Goal: Information Seeking & Learning: Check status

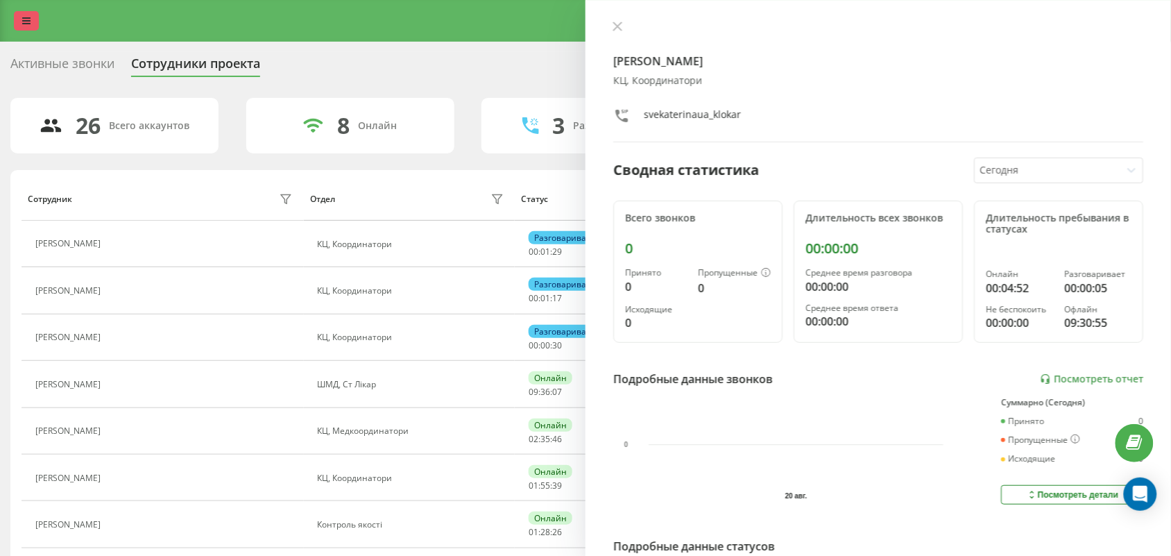
click at [29, 23] on icon at bounding box center [26, 21] width 8 height 10
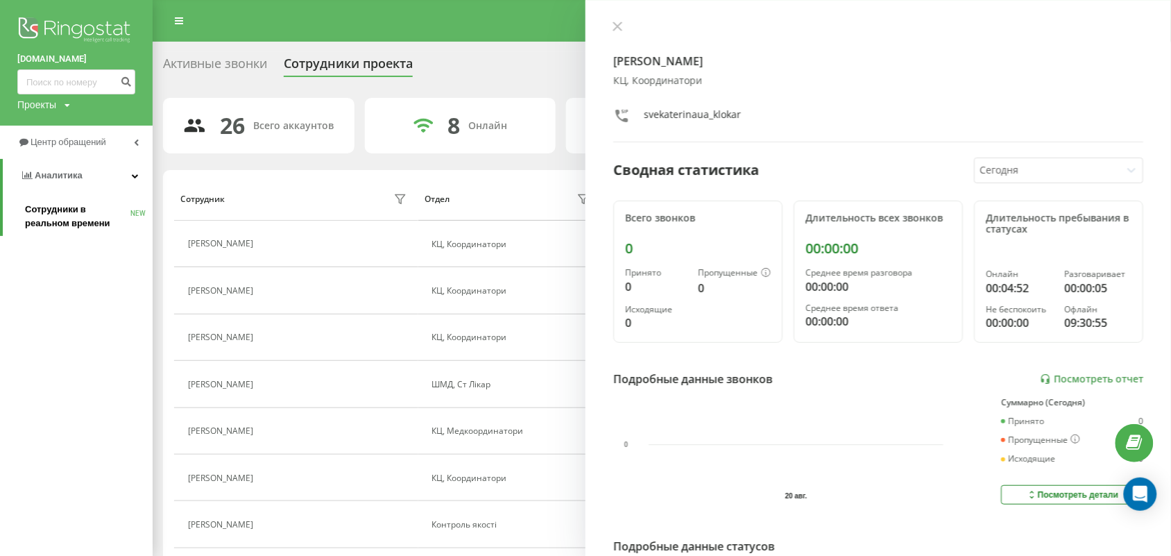
click at [81, 209] on span "Сотрудники в реальном времени" at bounding box center [77, 217] width 105 height 28
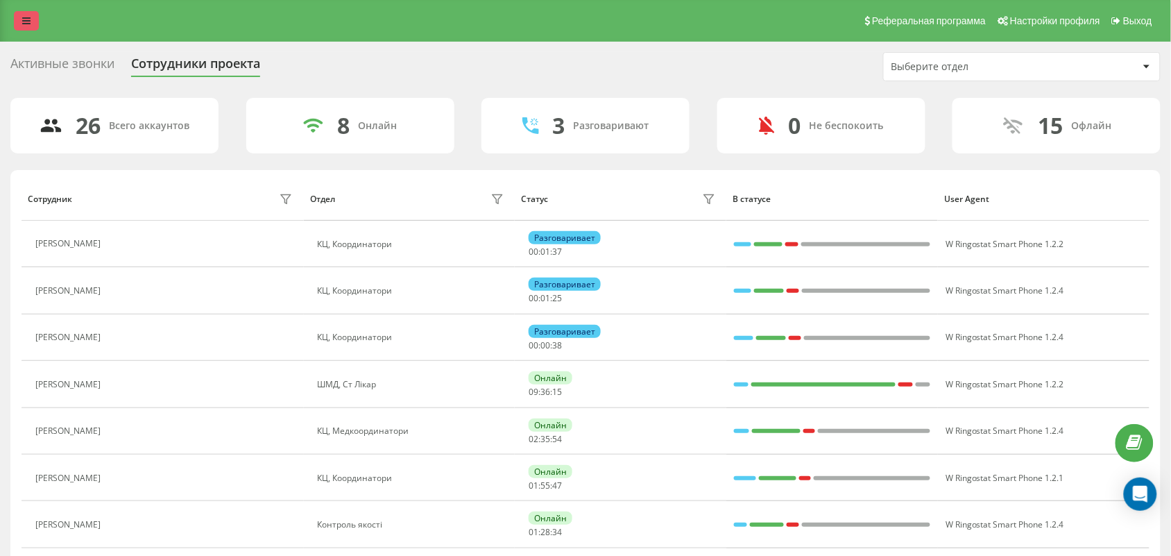
click at [29, 16] on icon at bounding box center [26, 21] width 8 height 10
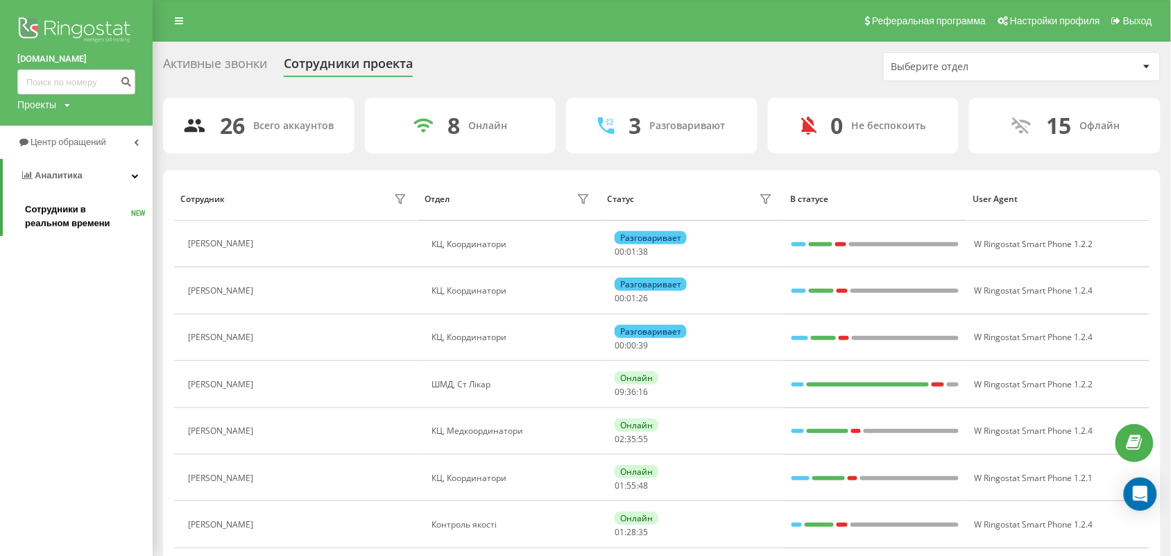
click at [70, 203] on span "Сотрудники в реальном времени" at bounding box center [78, 217] width 106 height 28
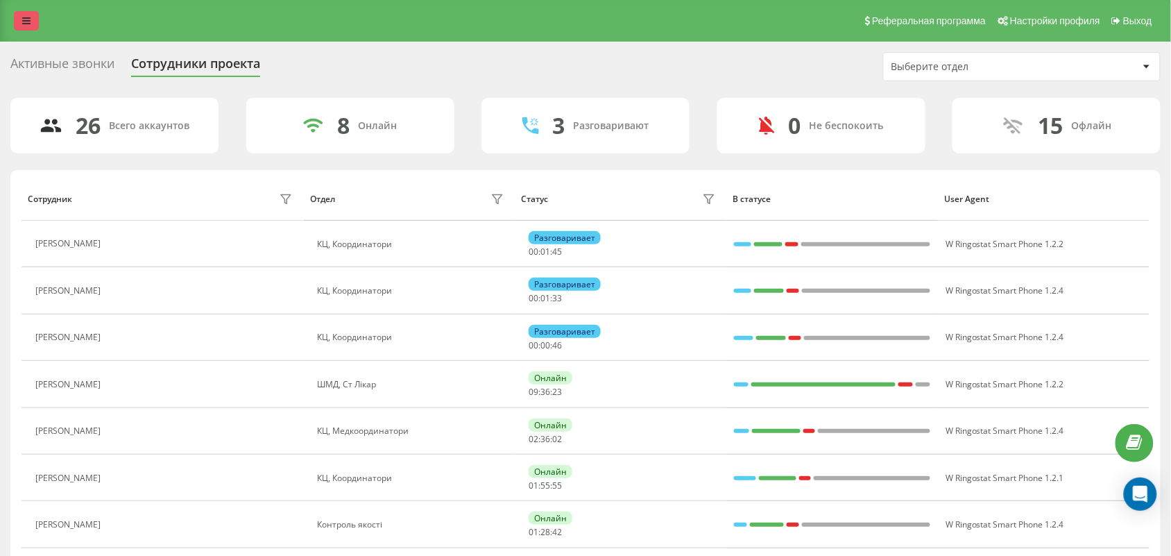
click at [28, 16] on icon at bounding box center [26, 21] width 8 height 10
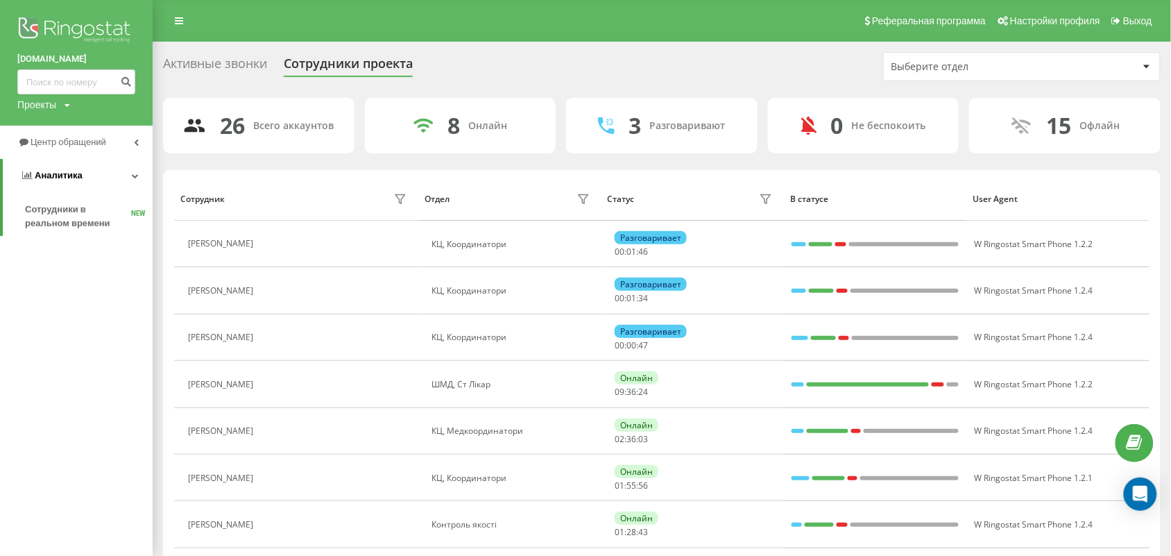
click at [71, 175] on span "Аналитика" at bounding box center [59, 175] width 48 height 10
click at [75, 137] on span "Центр обращений" at bounding box center [71, 142] width 80 height 10
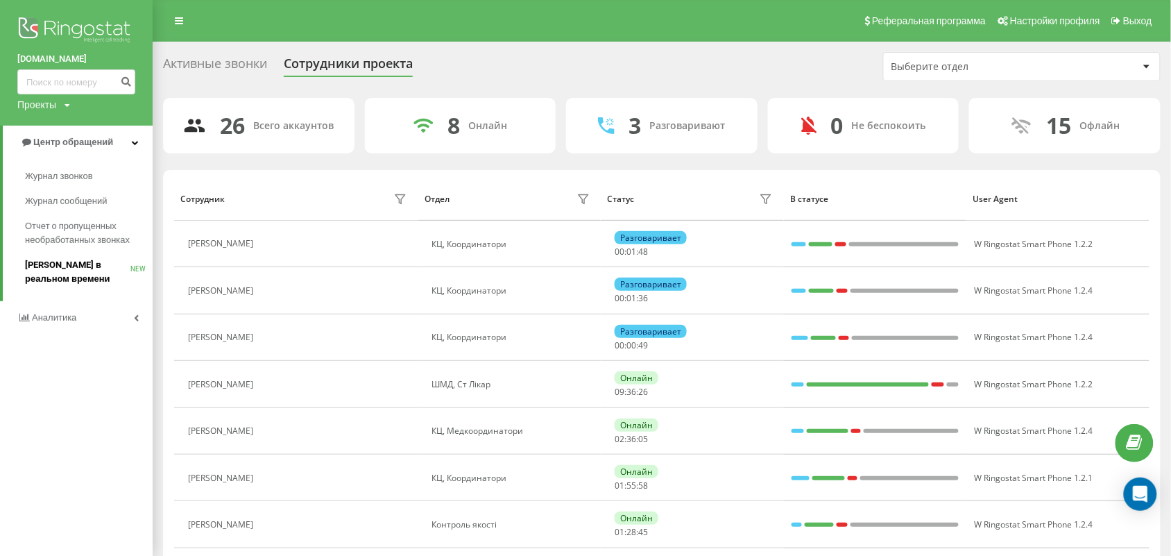
click at [81, 264] on span "[PERSON_NAME] в реальном времени" at bounding box center [77, 272] width 105 height 28
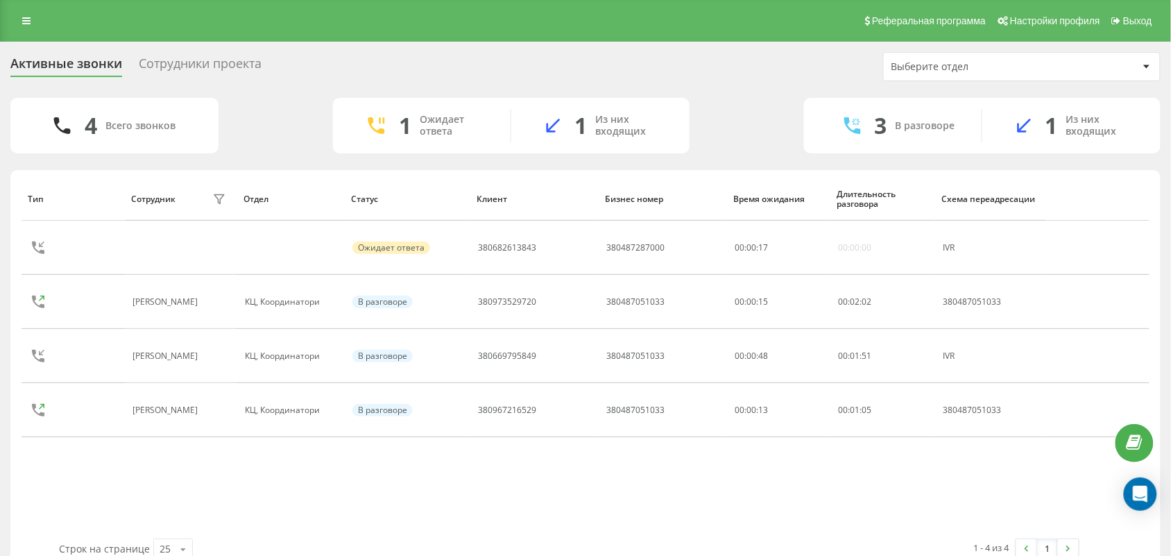
click at [150, 493] on div "Тип Сотрудник фильтра Отдел Статус Клиент Бизнес номер Время ожидания Длительно…" at bounding box center [586, 357] width 1128 height 361
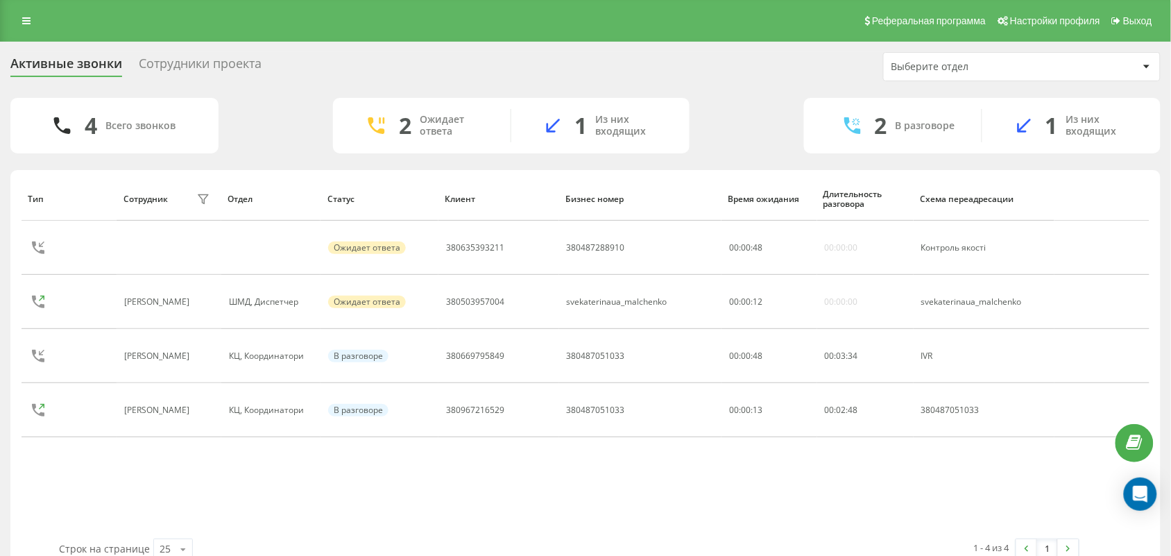
click at [158, 466] on div "Тип Сотрудник фильтра Отдел Статус Клиент Бизнес номер Время ожидания Длительно…" at bounding box center [586, 357] width 1128 height 361
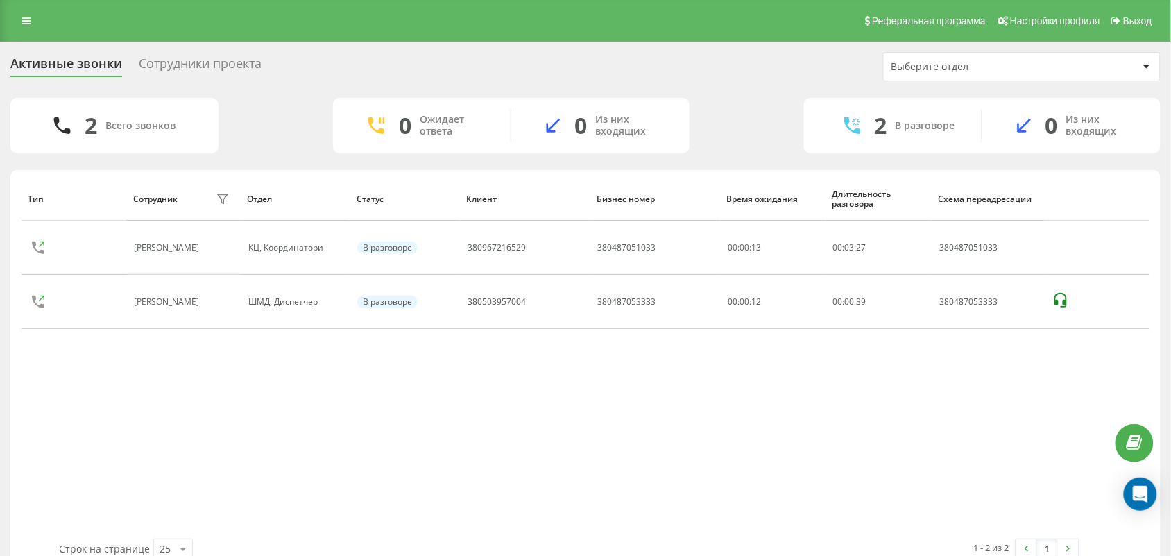
click at [479, 466] on div "Тип Сотрудник фильтра Отдел Статус Клиент Бизнес номер Время ожидания Длительно…" at bounding box center [586, 357] width 1128 height 361
click at [163, 409] on div "Тип Сотрудник фильтра Отдел Статус Клиент Бизнес номер Время ожидания Длительно…" at bounding box center [586, 357] width 1128 height 361
click at [574, 479] on div "Тип Сотрудник фильтра Отдел Статус Клиент Бизнес номер Время ожидания Длительно…" at bounding box center [586, 357] width 1128 height 361
click at [567, 482] on div "Тип Сотрудник фильтра Отдел Статус Клиент Бизнес номер Время ожидания Длительно…" at bounding box center [586, 357] width 1128 height 361
click at [554, 479] on div "Тип Сотрудник фильтра Отдел Статус Клиент Бизнес номер Время ожидания Длительно…" at bounding box center [586, 357] width 1128 height 361
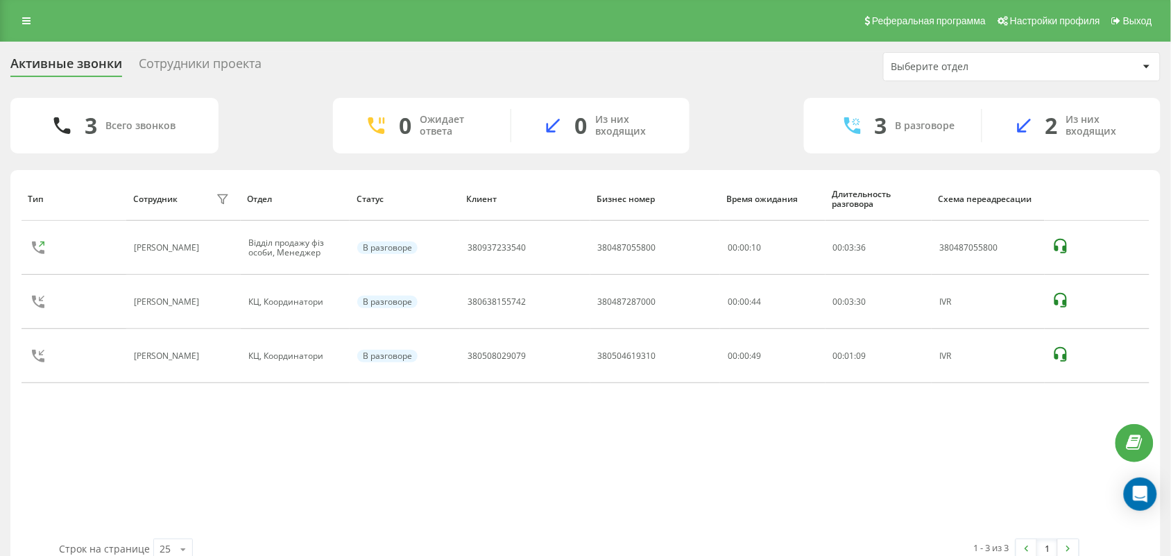
click at [524, 483] on div "Тип Сотрудник фильтра Отдел Статус Клиент Бизнес номер Время ожидания Длительно…" at bounding box center [586, 357] width 1128 height 361
click at [522, 483] on div "Тип Сотрудник фильтра Отдел Статус Клиент Бизнес номер Время ожидания Длительно…" at bounding box center [586, 357] width 1128 height 361
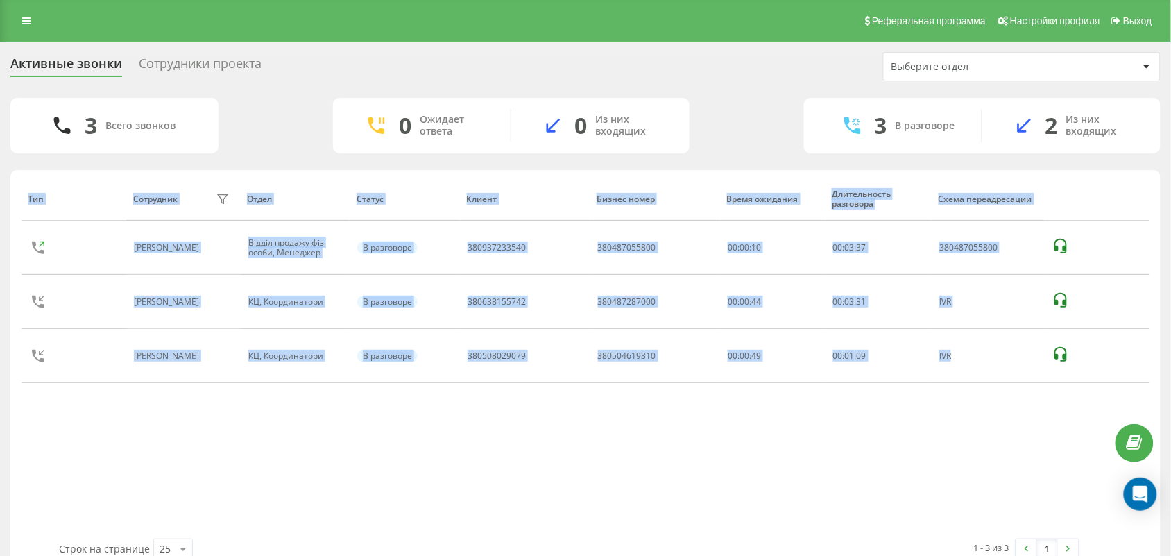
click at [522, 483] on div "Тип Сотрудник фильтра Отдел Статус Клиент Бизнес номер Время ожидания Длительно…" at bounding box center [586, 357] width 1128 height 361
click at [522, 479] on div "Тип Сотрудник фильтра Отдел Статус Клиент Бизнес номер Время ожидания Длительно…" at bounding box center [586, 357] width 1128 height 361
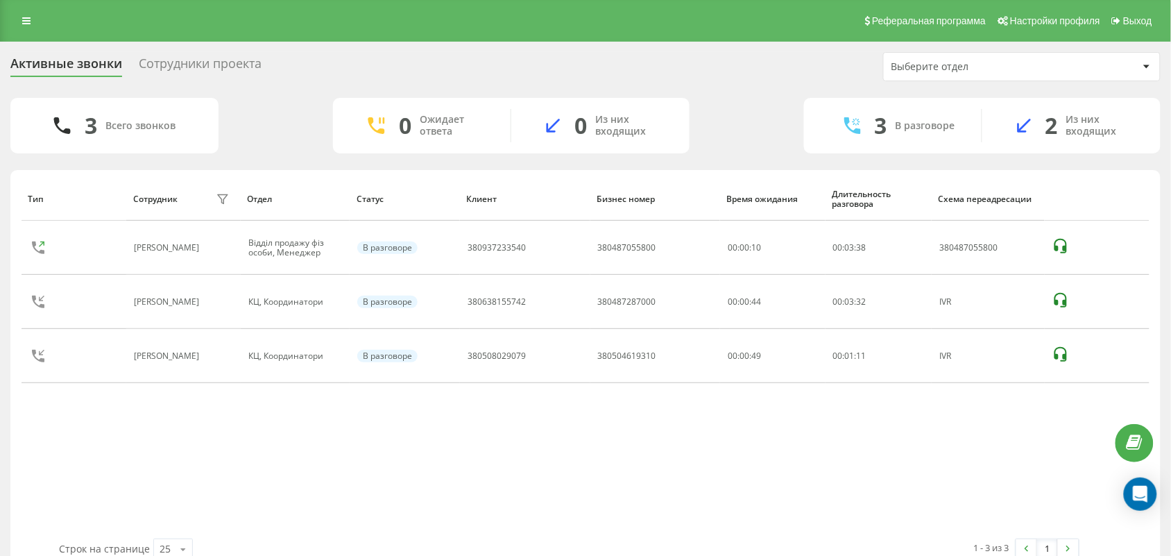
drag, startPoint x: 711, startPoint y: 114, endPoint x: 702, endPoint y: 126, distance: 14.8
click at [712, 115] on div "3 Всего звонков 0 Ожидает ответа 0 Из них входящих 3 В разговоре 2 Из них входя…" at bounding box center [585, 125] width 1150 height 55
drag, startPoint x: 504, startPoint y: 463, endPoint x: 500, endPoint y: 501, distance: 38.4
click at [504, 465] on div "Тип Сотрудник фильтра Отдел Статус Клиент Бизнес номер Время ожидания Длительно…" at bounding box center [586, 357] width 1128 height 361
click at [545, 486] on div "Тип Сотрудник фильтра Отдел Статус Клиент Бизнес номер Время ожидания Длительно…" at bounding box center [586, 357] width 1128 height 361
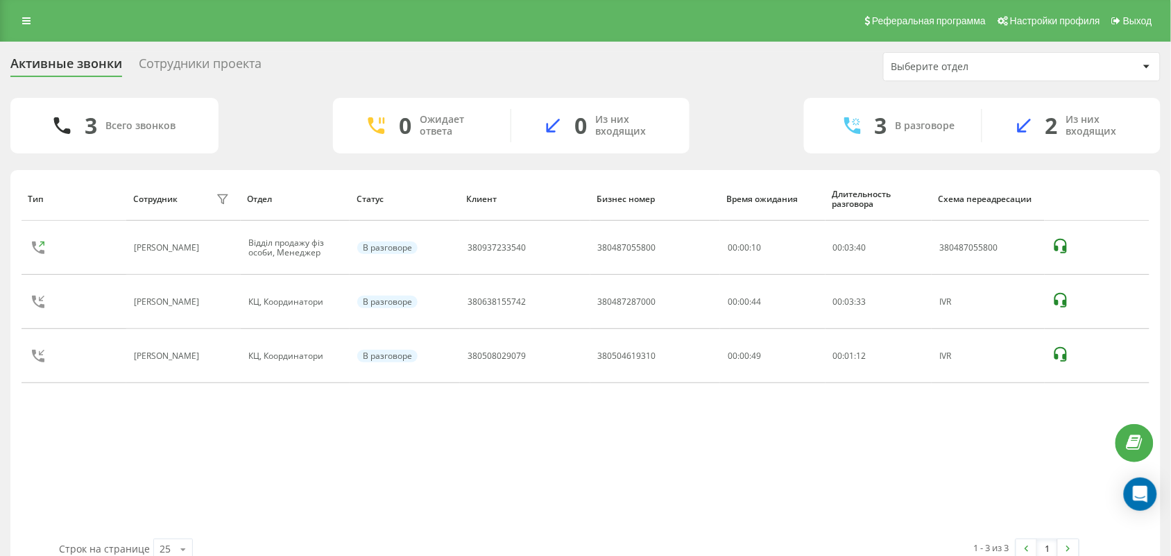
click at [539, 490] on div "Тип Сотрудник фильтра Отдел Статус Клиент Бизнес номер Время ожидания Длительно…" at bounding box center [586, 357] width 1128 height 361
drag, startPoint x: 69, startPoint y: 456, endPoint x: 101, endPoint y: 455, distance: 31.9
click at [71, 455] on div "Тип Сотрудник фильтра Отдел Статус Клиент Бизнес номер Время ожидания Длительно…" at bounding box center [586, 357] width 1128 height 361
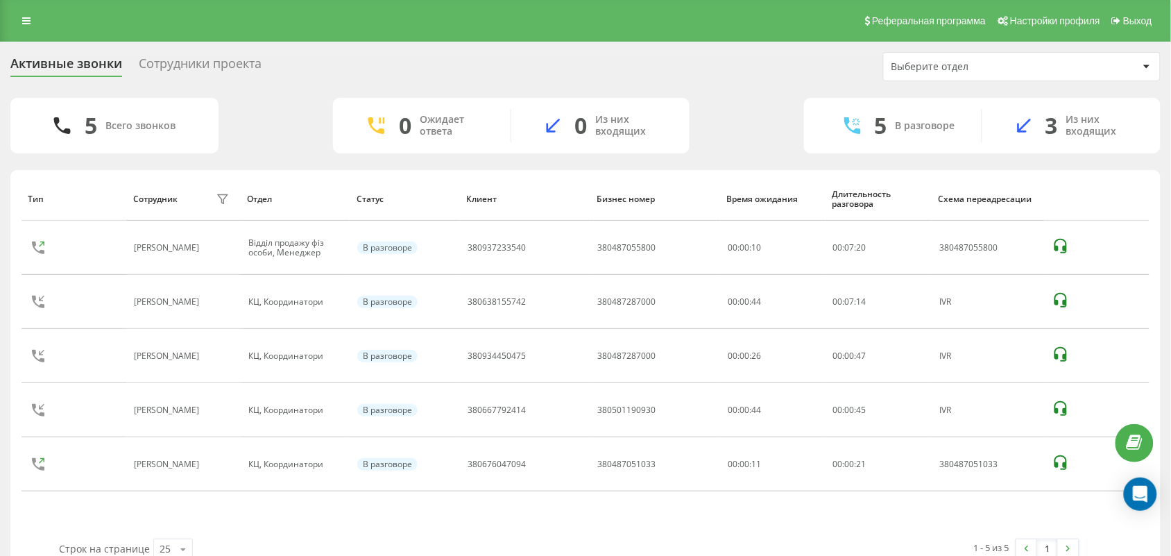
drag, startPoint x: 458, startPoint y: 519, endPoint x: 463, endPoint y: 501, distance: 18.0
click at [458, 517] on div "Тип Сотрудник фильтра Отдел Статус Клиент Бизнес номер Время ожидания Длительно…" at bounding box center [586, 357] width 1128 height 361
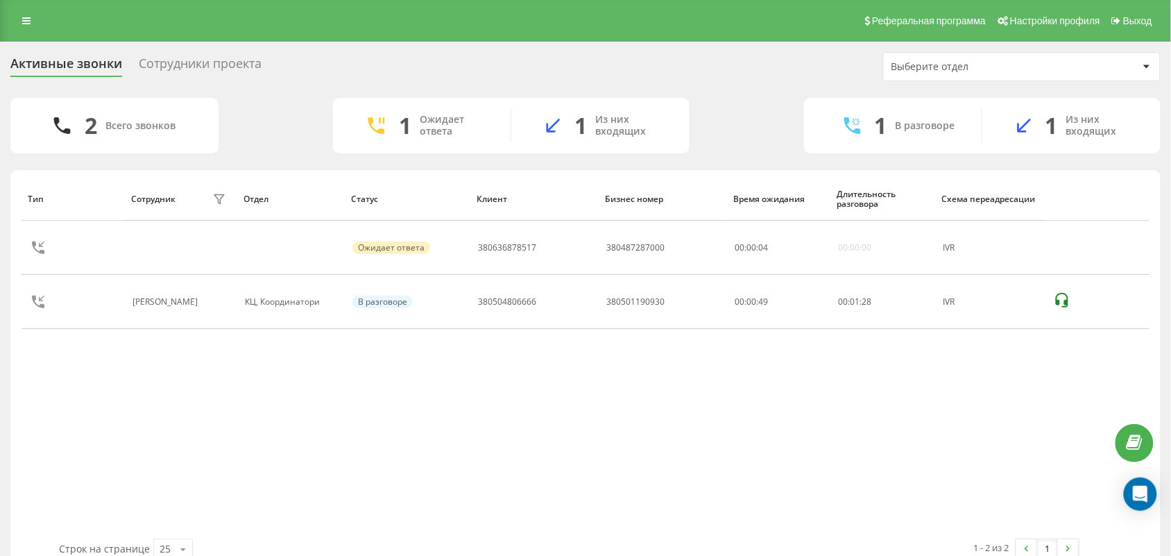
click at [108, 432] on div "Тип Сотрудник фильтра Отдел Статус Клиент Бизнес номер Время ожидания Длительно…" at bounding box center [586, 357] width 1128 height 361
click at [137, 438] on div "Тип Сотрудник фильтра Отдел Статус Клиент Бизнес номер Время ожидания Длительно…" at bounding box center [586, 357] width 1128 height 361
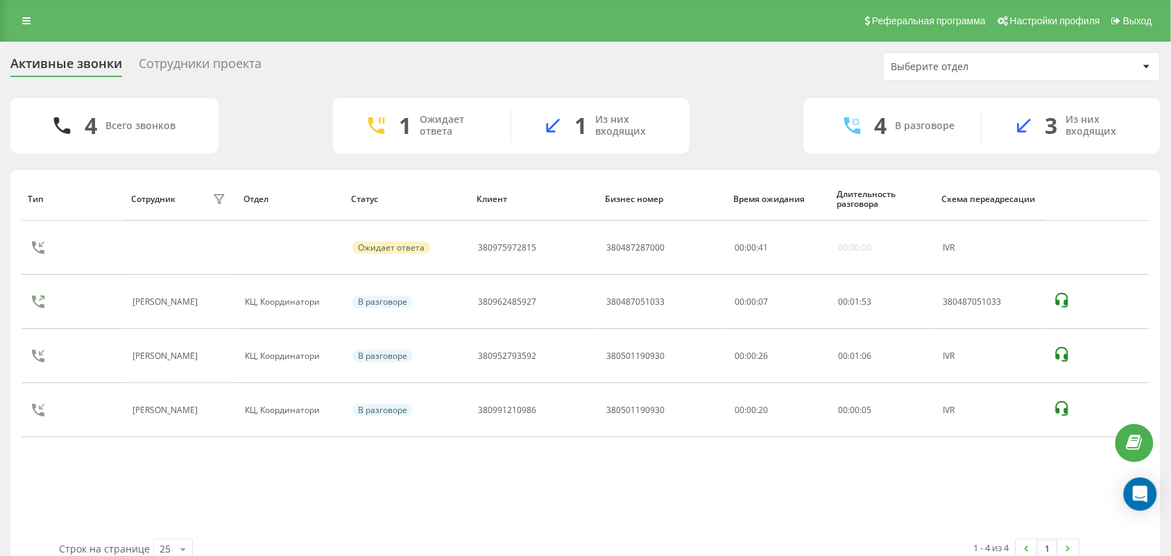
click at [162, 481] on div "Тип Сотрудник фильтра Отдел Статус Клиент Бизнес номер Время ожидания Длительно…" at bounding box center [586, 357] width 1128 height 361
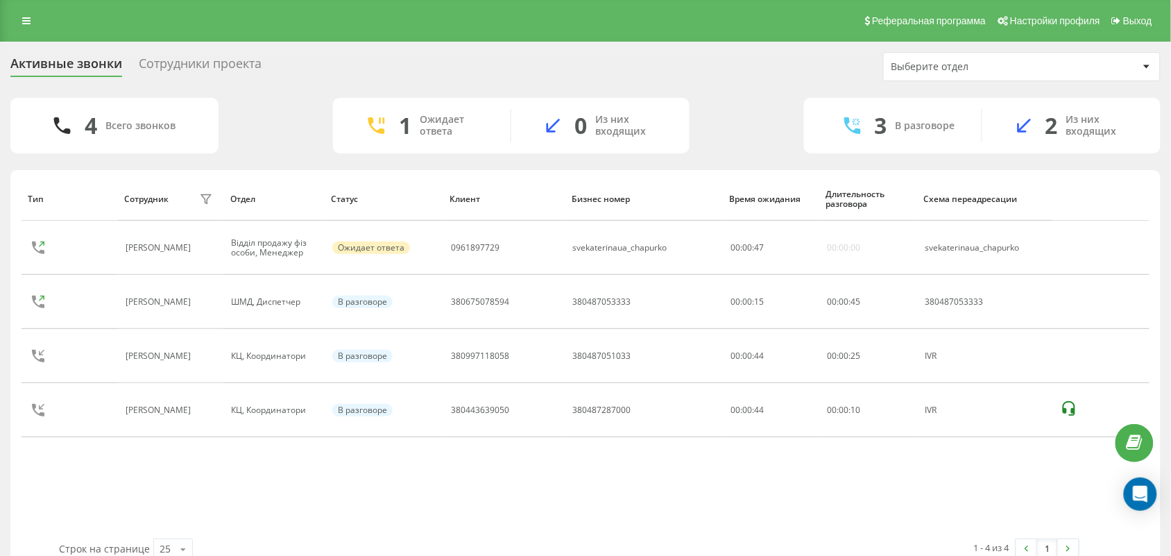
click at [310, 507] on div "Тип Сотрудник фильтра Отдел Статус Клиент Бизнес номер Время ожидания Длительно…" at bounding box center [586, 357] width 1128 height 361
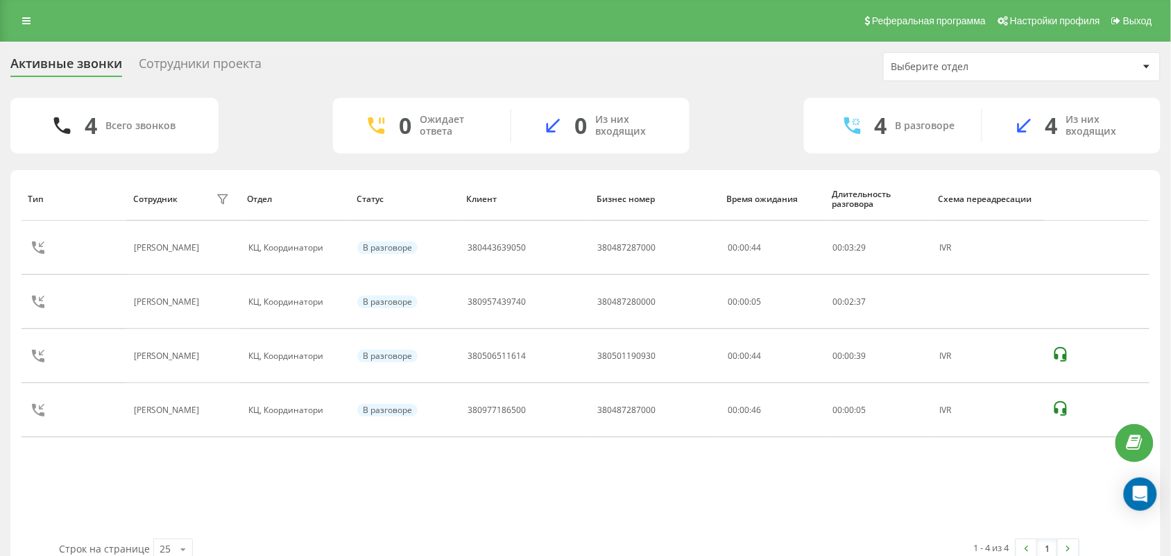
click at [153, 476] on div "Тип Сотрудник фильтра Отдел Статус Клиент Бизнес номер Время ожидания Длительно…" at bounding box center [586, 357] width 1128 height 361
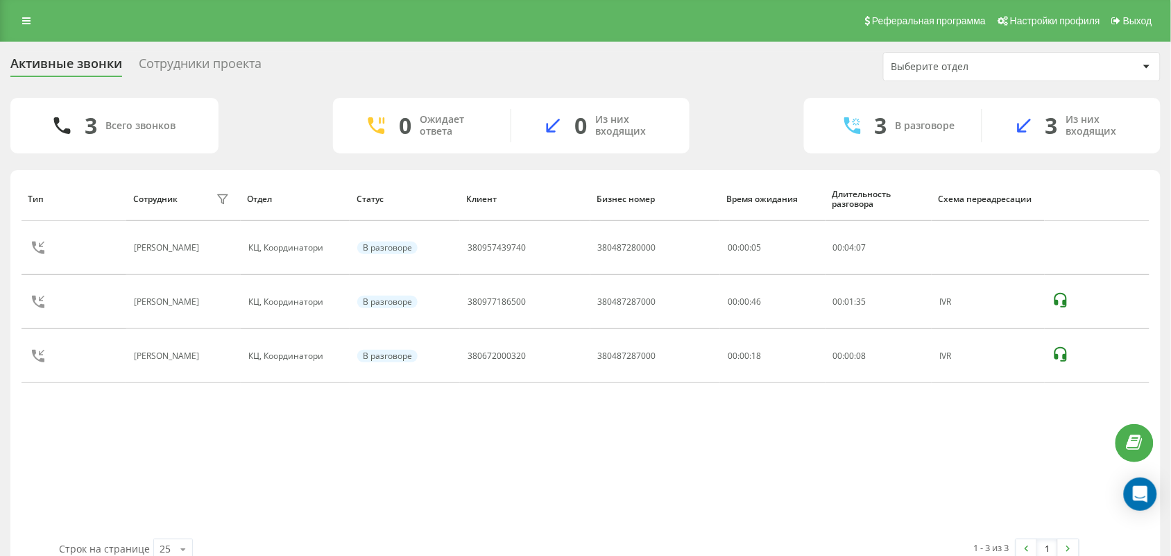
drag, startPoint x: 517, startPoint y: 430, endPoint x: 483, endPoint y: 535, distance: 111.0
click at [517, 431] on div "Тип Сотрудник фильтра Отдел Статус Клиент Бизнес номер Время ожидания Длительно…" at bounding box center [586, 357] width 1128 height 361
click at [59, 382] on div "Тип Сотрудник фильтра Отдел Статус Клиент Бизнес номер Время ожидания Длительно…" at bounding box center [586, 357] width 1128 height 361
click at [67, 467] on div "Тип Сотрудник фильтра Отдел Статус Клиент Бизнес номер Время ожидания Длительно…" at bounding box center [586, 357] width 1128 height 361
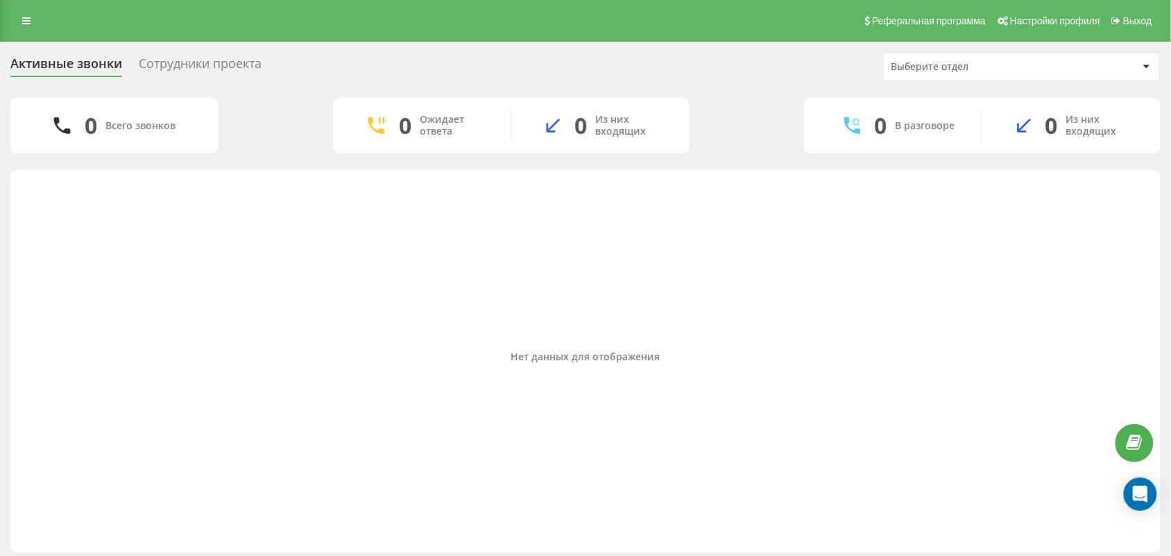
click at [60, 377] on div "Нет данных для отображения" at bounding box center [586, 357] width 1128 height 361
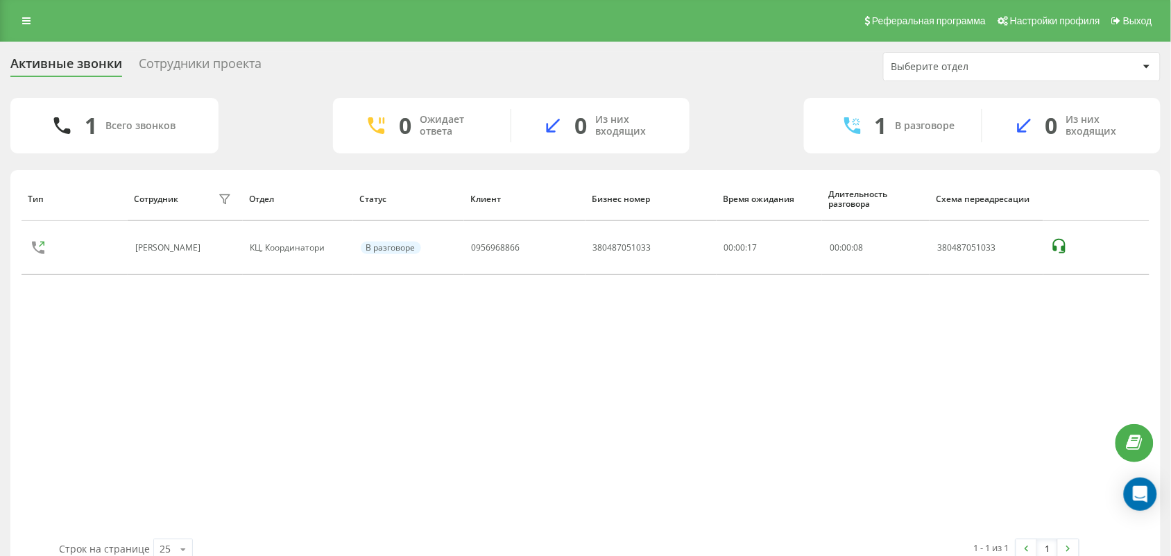
click at [108, 385] on div "Тип Сотрудник фильтра Отдел Статус Клиент Бизнес номер Время ожидания Длительно…" at bounding box center [586, 357] width 1128 height 361
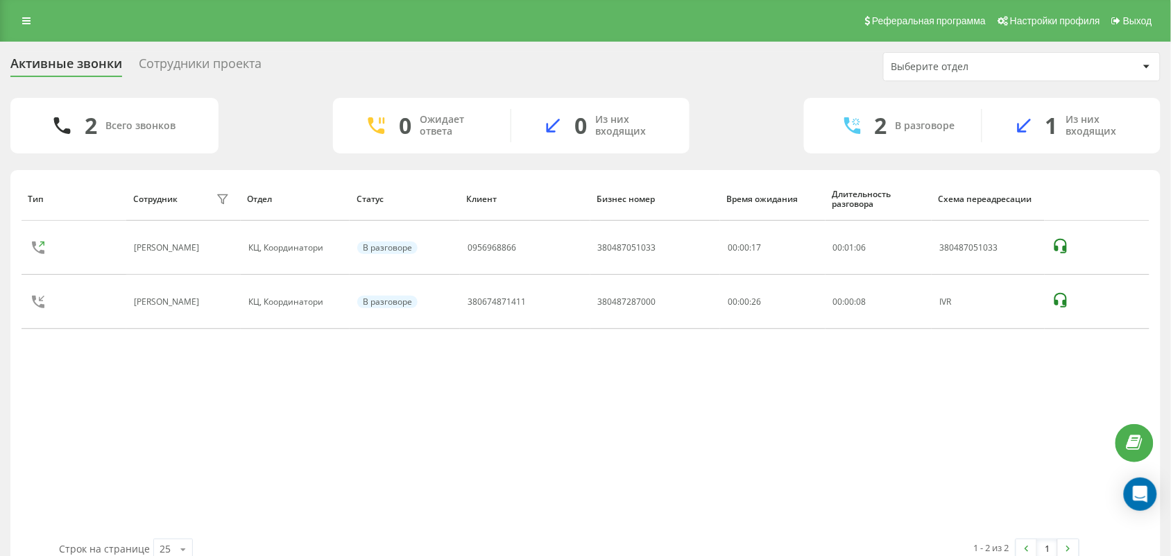
drag, startPoint x: 520, startPoint y: 444, endPoint x: 552, endPoint y: 403, distance: 51.9
click at [524, 438] on div "Тип Сотрудник фильтра Отдел Статус Клиент Бизнес номер Время ожидания Длительно…" at bounding box center [586, 357] width 1128 height 361
click at [488, 445] on div "Тип Сотрудник фильтра Отдел Статус Клиент Бизнес номер Время ожидания Длительно…" at bounding box center [586, 357] width 1128 height 361
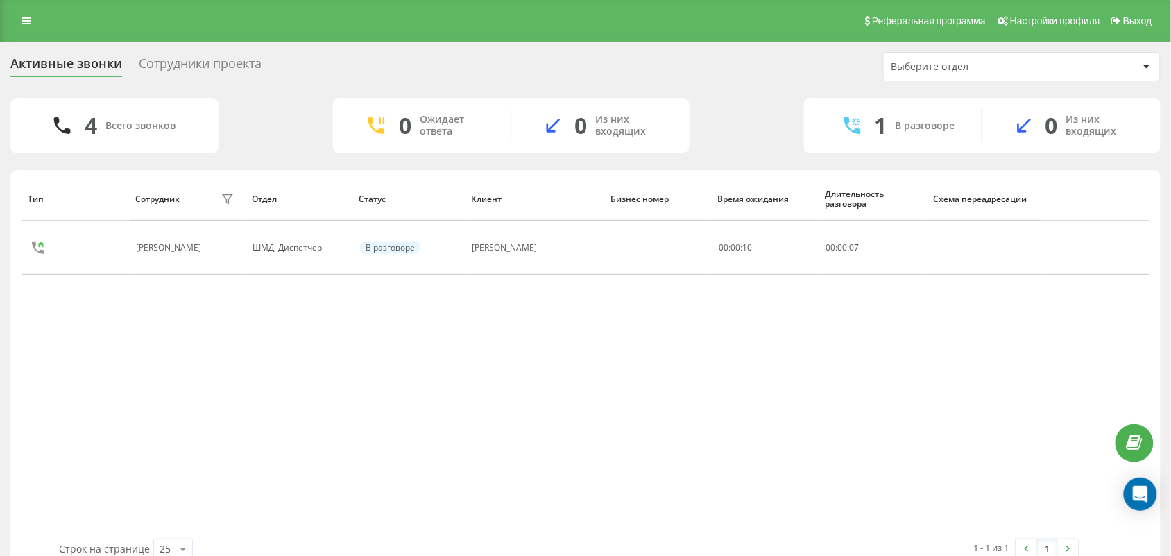
click at [320, 456] on div "Тип Сотрудник фильтра Отдел Статус Клиент Бизнес номер Время ожидания Длительно…" at bounding box center [586, 357] width 1128 height 361
click at [53, 404] on div "Тип Сотрудник фильтра Отдел Статус Клиент Бизнес номер Время ожидания Длительно…" at bounding box center [586, 357] width 1128 height 361
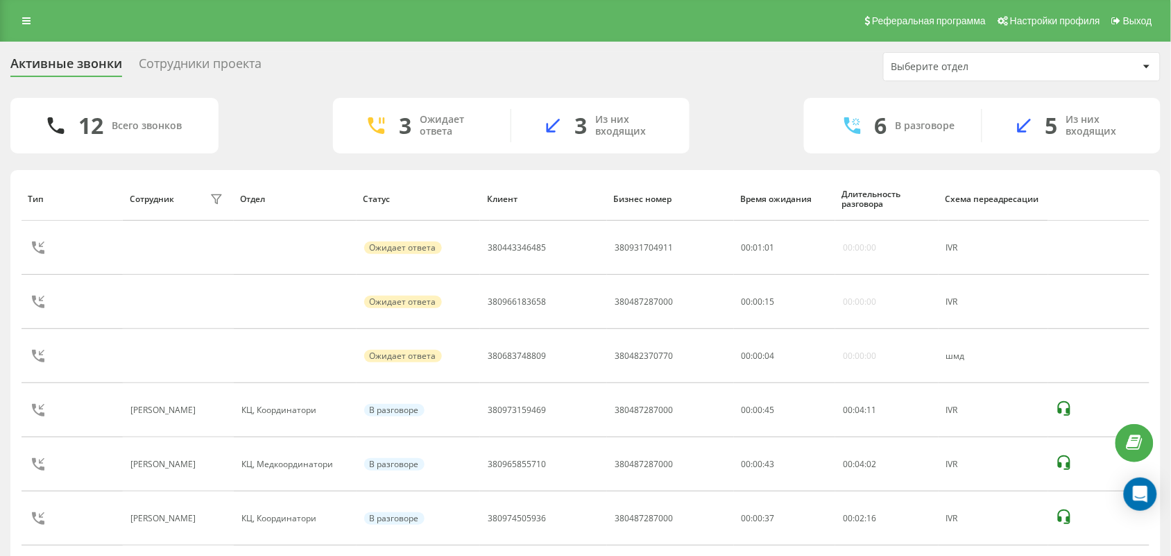
click at [597, 64] on div "Активные звонки Сотрудники проекта Выберите отдел" at bounding box center [585, 66] width 1150 height 29
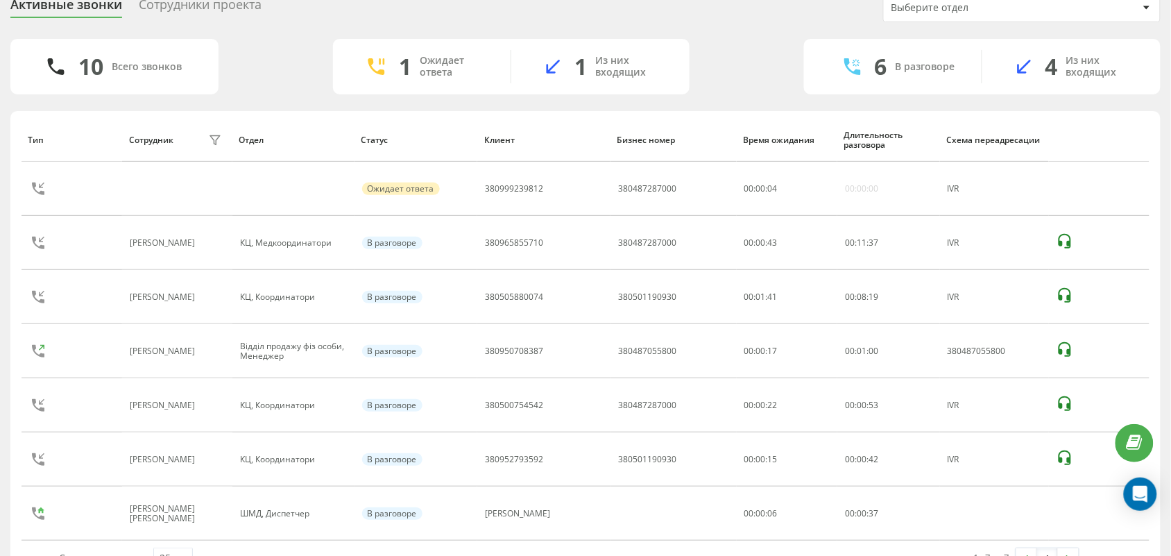
scroll to position [98, 0]
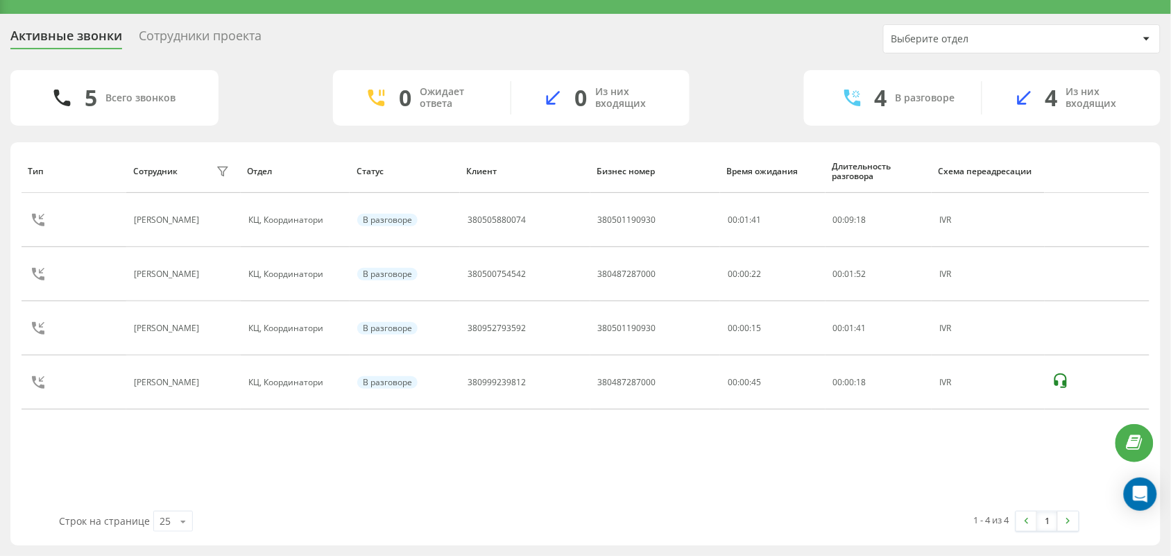
click at [500, 520] on div "Строк на странице 25 10 25 50 100" at bounding box center [309, 521] width 520 height 40
click at [501, 512] on div "Строк на странице 25 10 25 50 100" at bounding box center [309, 521] width 520 height 40
click at [407, 486] on div "Тип Сотрудник фильтра Отдел Статус Клиент Бизнес номер Время ожидания Длительно…" at bounding box center [586, 329] width 1128 height 361
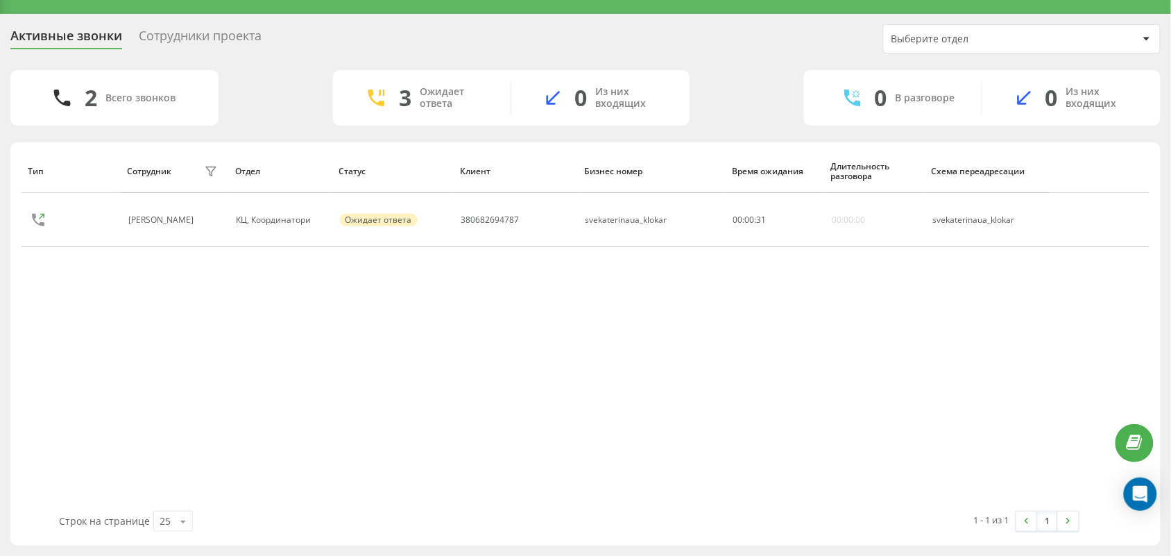
drag, startPoint x: 132, startPoint y: 370, endPoint x: 139, endPoint y: 369, distance: 7.7
click at [132, 370] on div "Тип Сотрудник фильтра Отдел Статус Клиент Бизнес номер Время ожидания Длительно…" at bounding box center [586, 329] width 1128 height 361
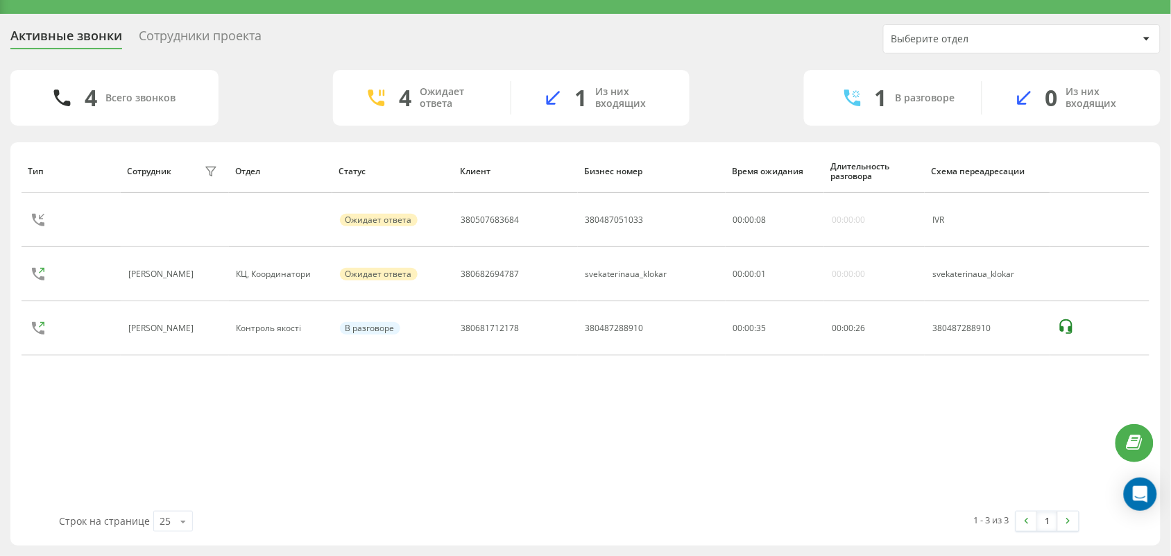
click at [146, 438] on div "Тип Сотрудник фильтра Отдел Статус Клиент Бизнес номер Время ожидания Длительно…" at bounding box center [586, 329] width 1128 height 361
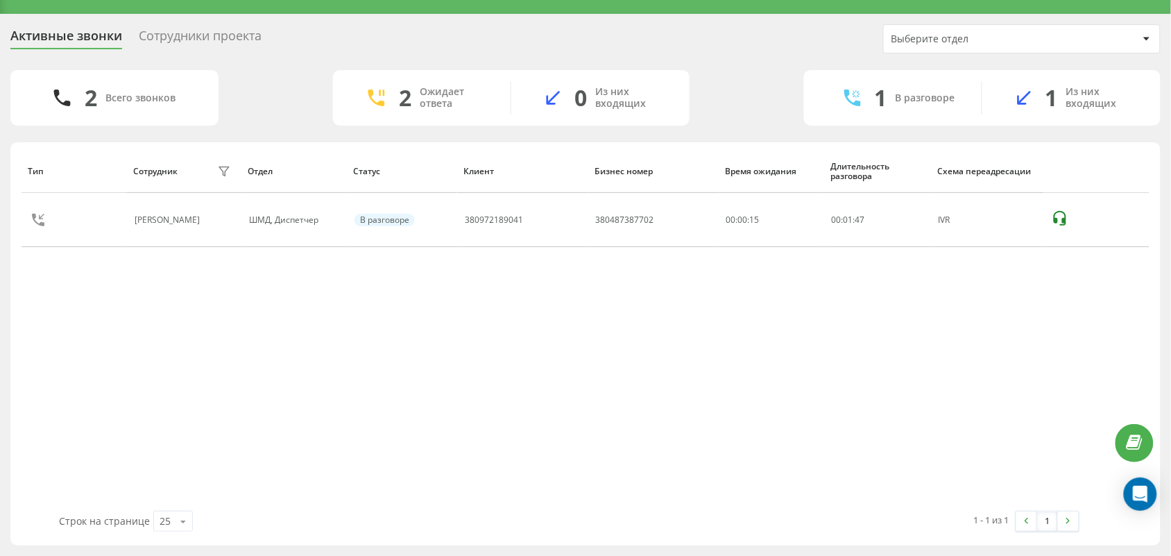
click at [116, 348] on div "Тип Сотрудник фильтра Отдел Статус Клиент Бизнес номер Время ожидания Длительно…" at bounding box center [586, 329] width 1128 height 361
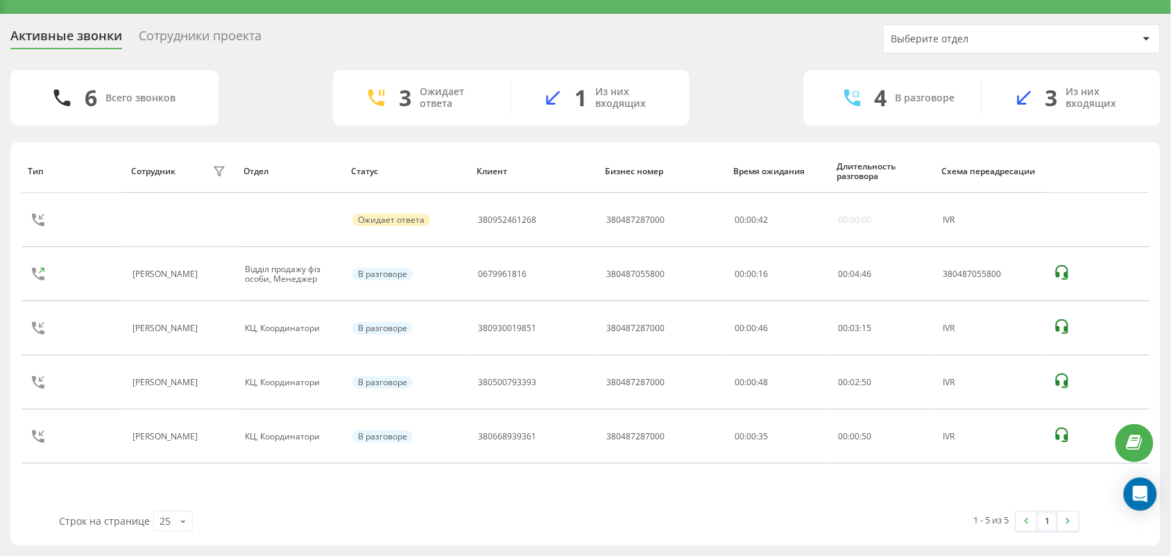
click at [547, 501] on div "Строк на странице 25 10 25 50 100" at bounding box center [309, 521] width 520 height 40
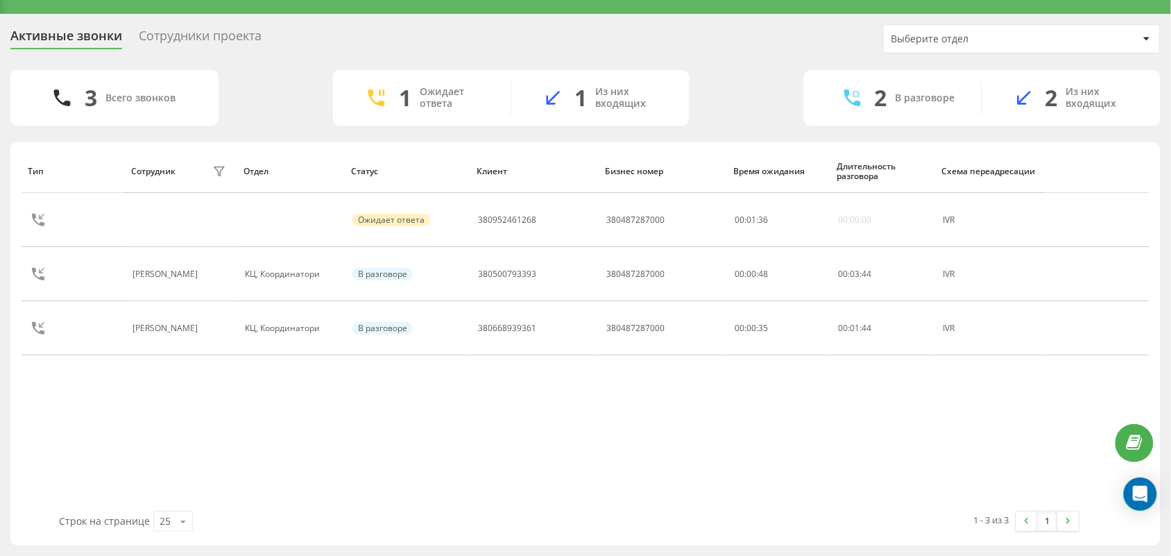
click at [133, 461] on div "Тип Сотрудник фильтра Отдел Статус [PERSON_NAME] номер Время ожидания Длительно…" at bounding box center [586, 329] width 1128 height 361
click at [626, 481] on div "Тип Сотрудник фильтра Отдел Статус [PERSON_NAME] номер Время ожидания Длительно…" at bounding box center [586, 329] width 1128 height 361
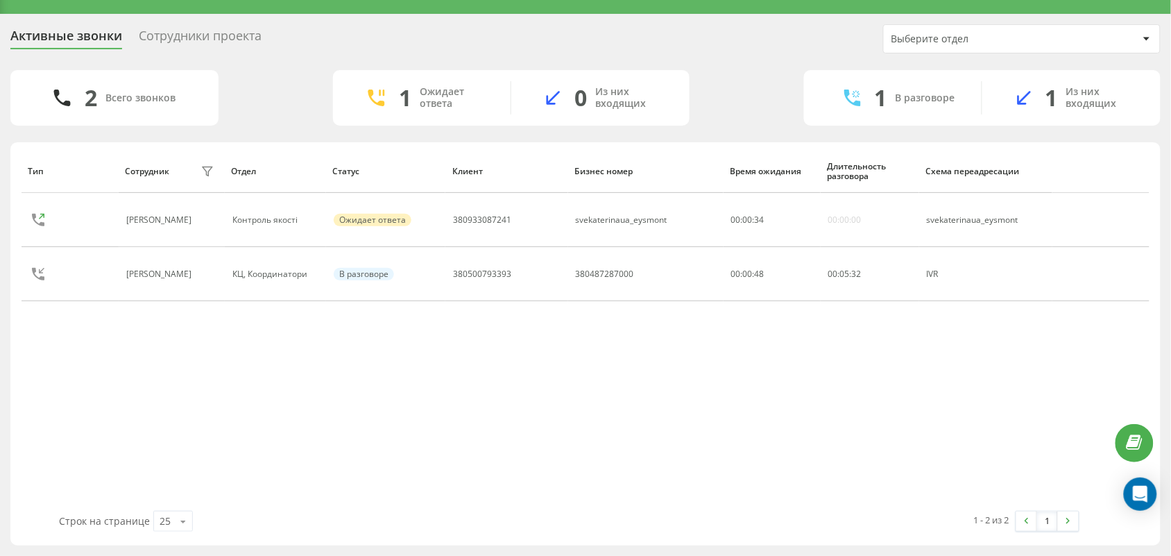
click at [182, 386] on div "Тип Сотрудник фильтра Отдел Статус [PERSON_NAME] номер Время ожидания Длительно…" at bounding box center [586, 329] width 1128 height 361
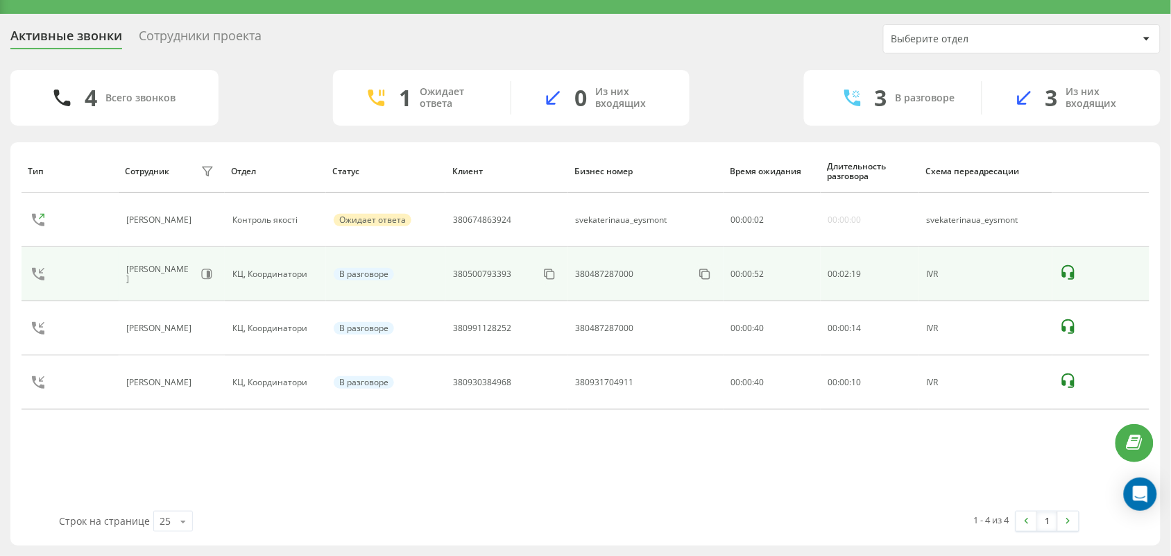
drag, startPoint x: 583, startPoint y: 491, endPoint x: 834, endPoint y: 300, distance: 314.8
click at [586, 491] on div "Тип Сотрудник фильтра Отдел Статус [PERSON_NAME] номер Время ожидания Длительно…" at bounding box center [586, 329] width 1128 height 361
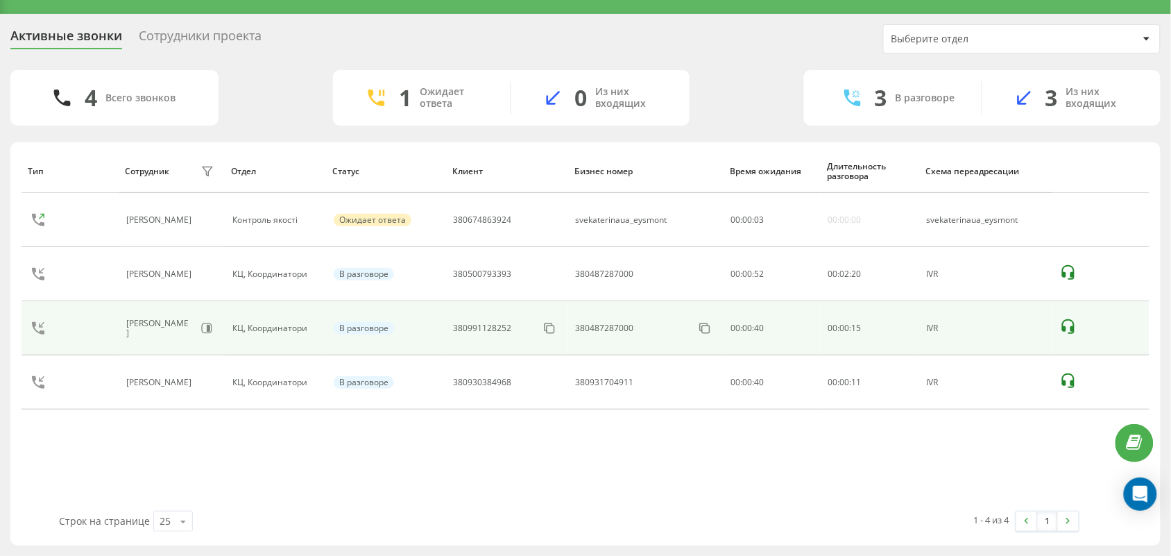
drag, startPoint x: 572, startPoint y: 484, endPoint x: 616, endPoint y: 341, distance: 149.4
click at [571, 486] on div "Тип Сотрудник фильтра Отдел Статус [PERSON_NAME] номер Время ожидания Длительно…" at bounding box center [586, 329] width 1128 height 361
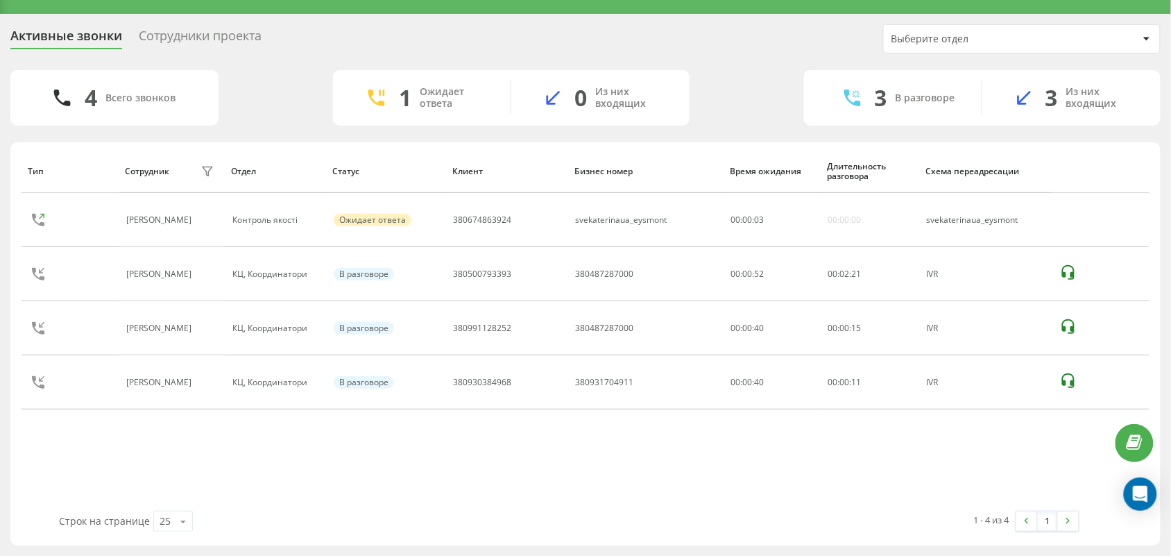
click at [723, 97] on div "4 Всего звонков 1 Ожидает ответа 0 Из них входящих 3 В разговоре 3 Из них входя…" at bounding box center [585, 97] width 1150 height 55
click at [489, 549] on div "Активные звонки Сотрудники проекта Выберите отдел 3 Всего звонков 1 Ожидает отв…" at bounding box center [585, 285] width 1171 height 542
click at [501, 473] on div "Тип Сотрудник фильтра Отдел Статус [PERSON_NAME] номер Время ожидания Длительно…" at bounding box center [586, 329] width 1128 height 361
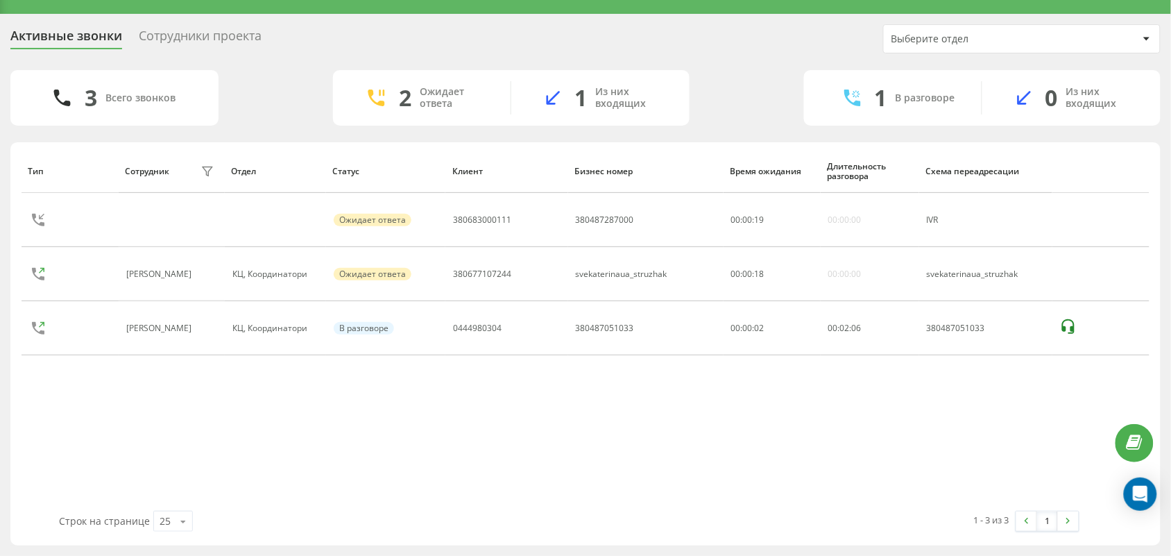
click at [119, 434] on div "Тип Сотрудник фильтра Отдел Статус Клиент Бизнес номер Время ожидания Длительно…" at bounding box center [586, 329] width 1128 height 361
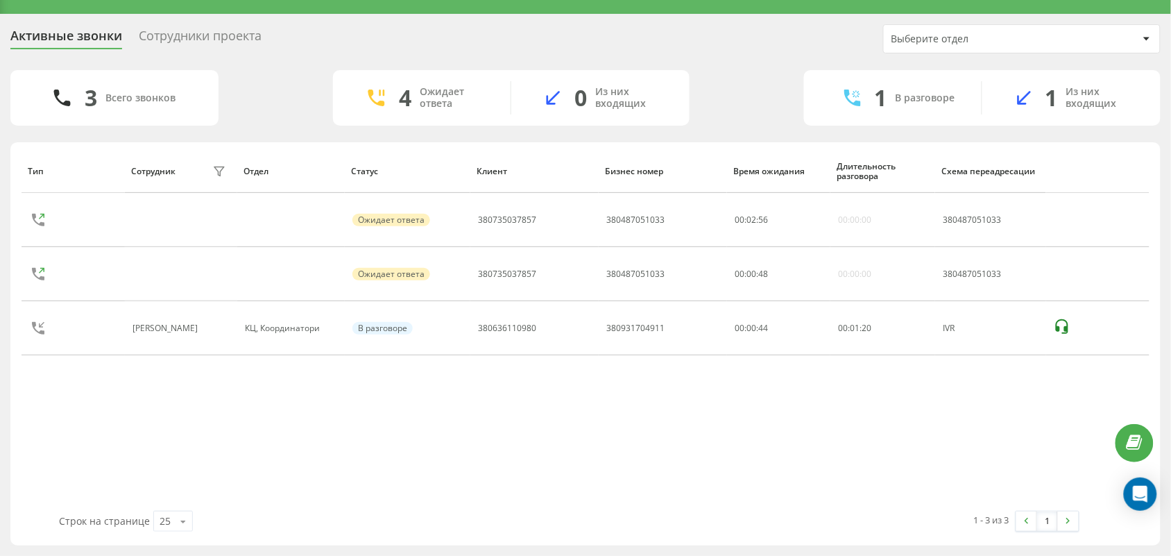
click at [153, 410] on div "Тип Сотрудник фильтра Отдел Статус Клиент Бизнес номер Время ожидания Длительно…" at bounding box center [586, 329] width 1128 height 361
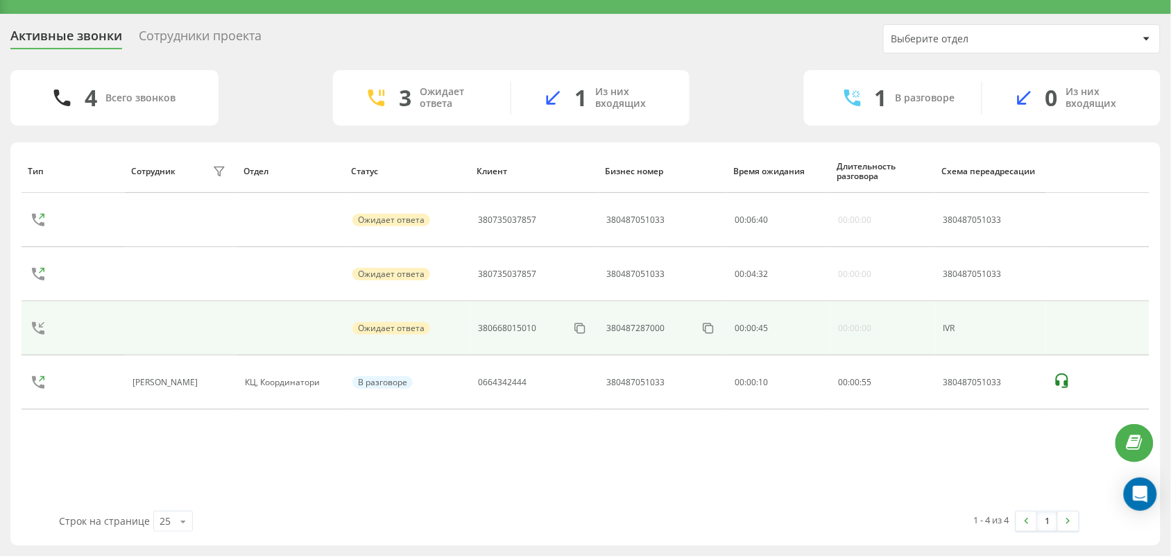
drag, startPoint x: 662, startPoint y: 497, endPoint x: 850, endPoint y: 351, distance: 237.7
click at [664, 497] on div "Тип Сотрудник фильтра Отдел Статус Клиент Бизнес номер Время ожидания Длительно…" at bounding box center [586, 329] width 1128 height 361
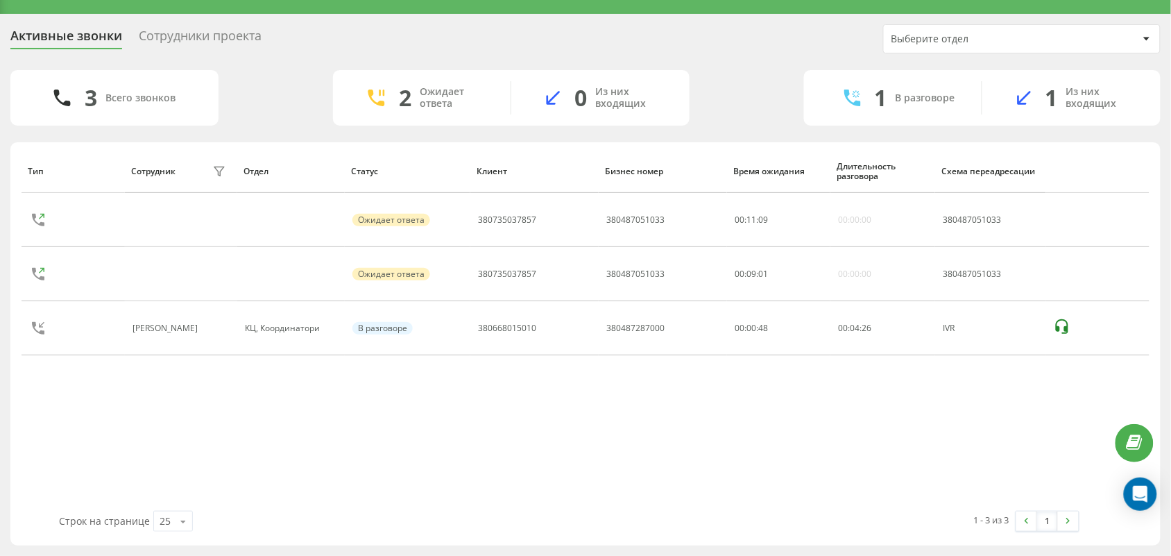
click at [74, 417] on div "Тип Сотрудник фильтра Отдел Статус Клиент Бизнес номер Время ожидания Длительно…" at bounding box center [586, 329] width 1128 height 361
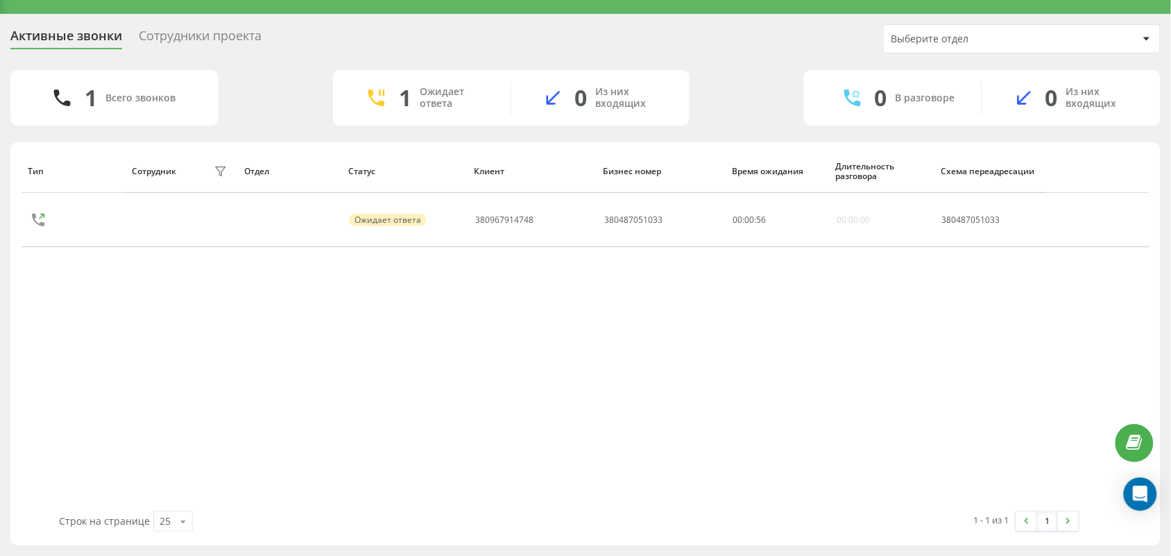
click at [719, 452] on div "Тип Сотрудник фильтра Отдел Статус Клиент Бизнес номер Время ожидания Длительно…" at bounding box center [586, 329] width 1128 height 361
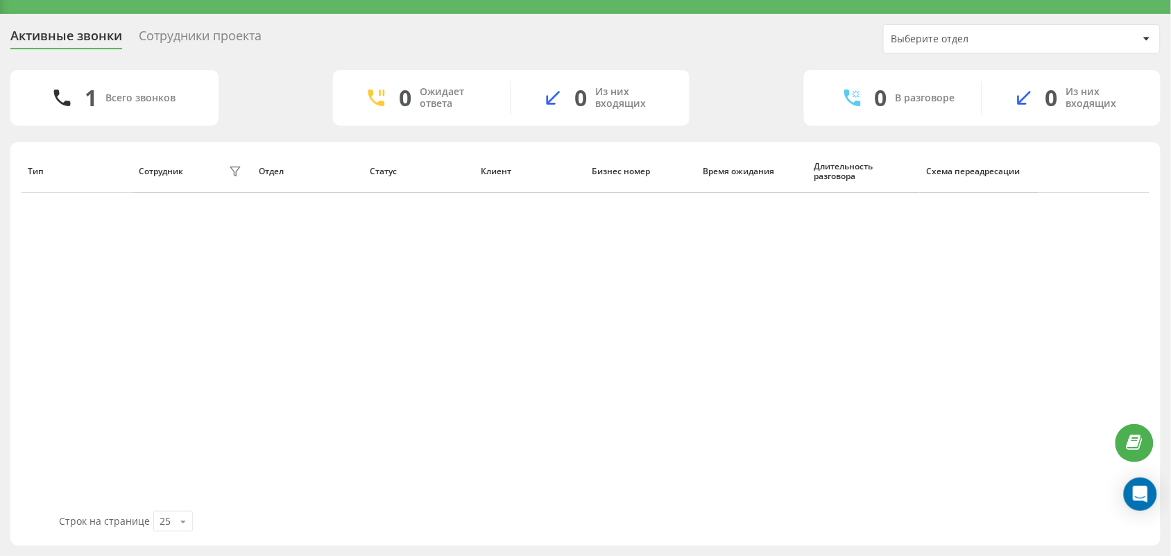
click at [163, 348] on div "Тип Сотрудник фильтра Отдел Статус Клиент Бизнес номер Время ожидания Длительно…" at bounding box center [586, 329] width 1128 height 361
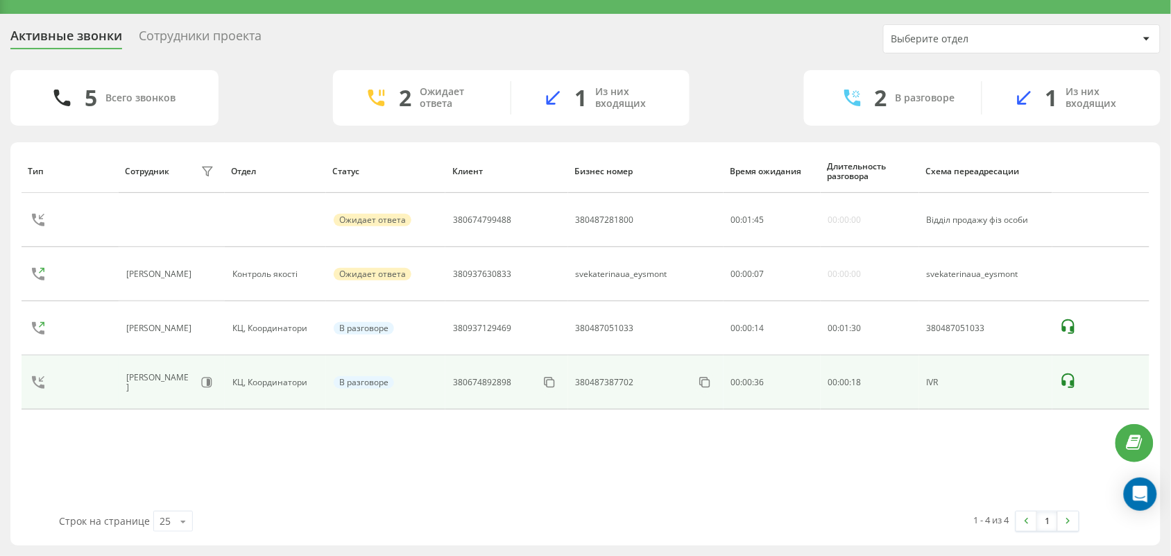
drag, startPoint x: 143, startPoint y: 479, endPoint x: 172, endPoint y: 397, distance: 86.9
click at [144, 479] on div "Тип Сотрудник фильтра Отдел Статус Клиент Бизнес номер Время ожидания Длительно…" at bounding box center [586, 329] width 1128 height 361
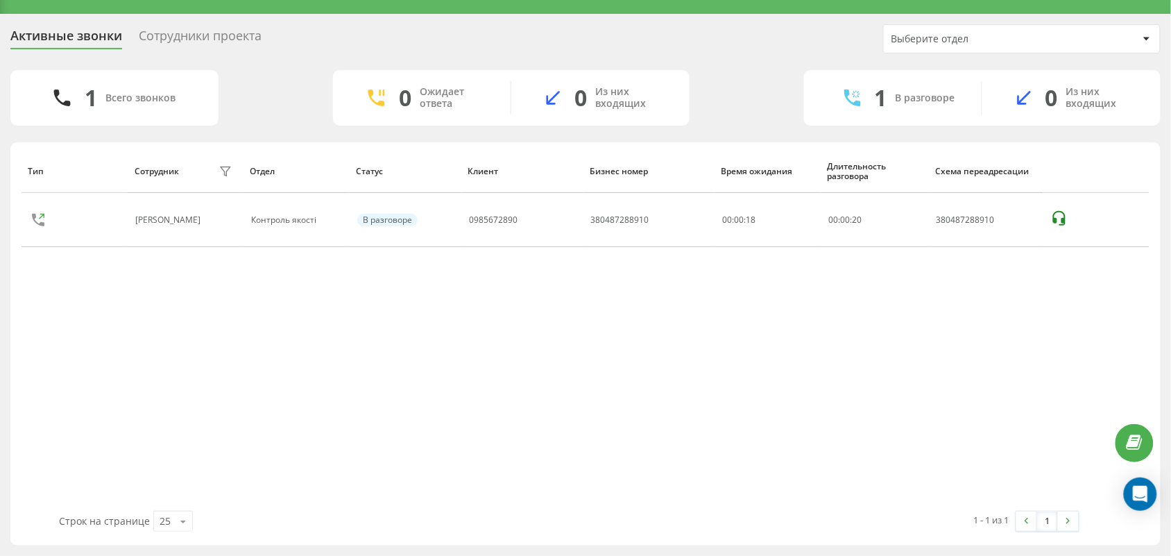
scroll to position [7, 0]
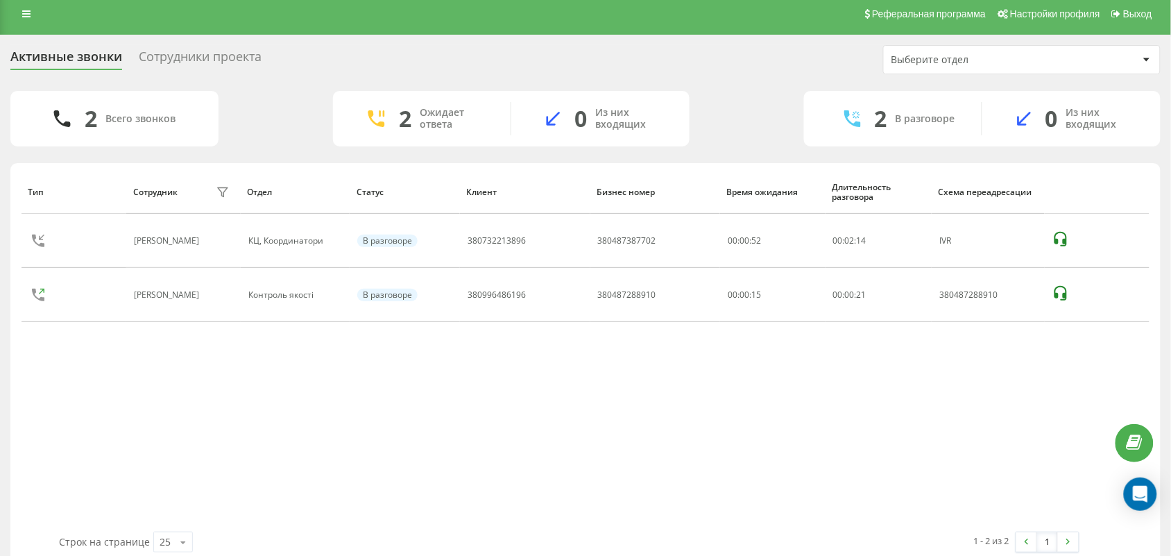
click at [581, 531] on div "1 - 2 из 2 1" at bounding box center [829, 542] width 520 height 40
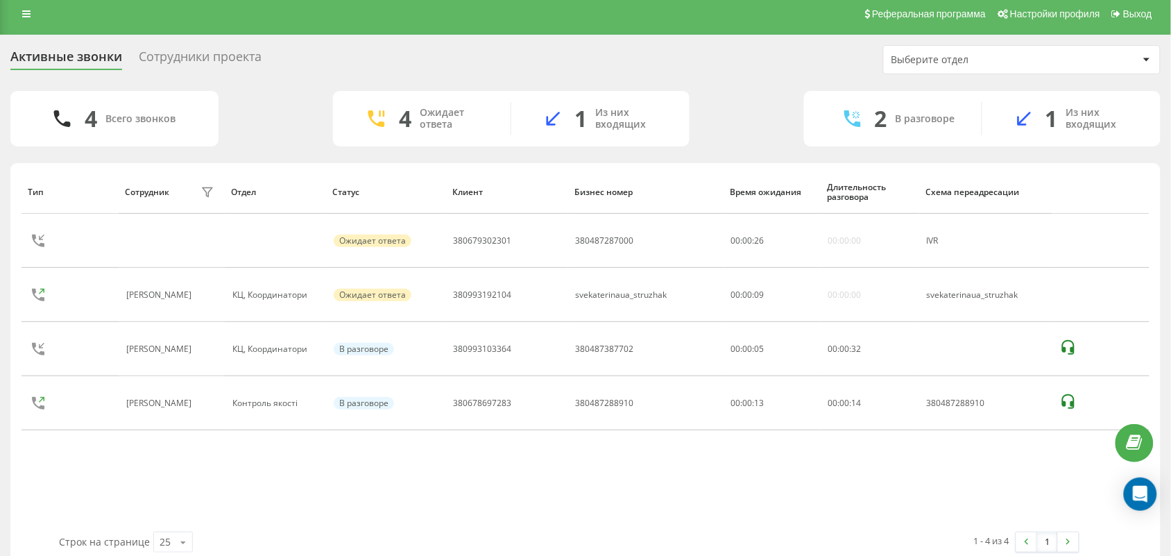
click at [692, 483] on div "Тип Сотрудник фильтра Отдел Статус [PERSON_NAME] номер Время ожидания Длительно…" at bounding box center [586, 350] width 1128 height 361
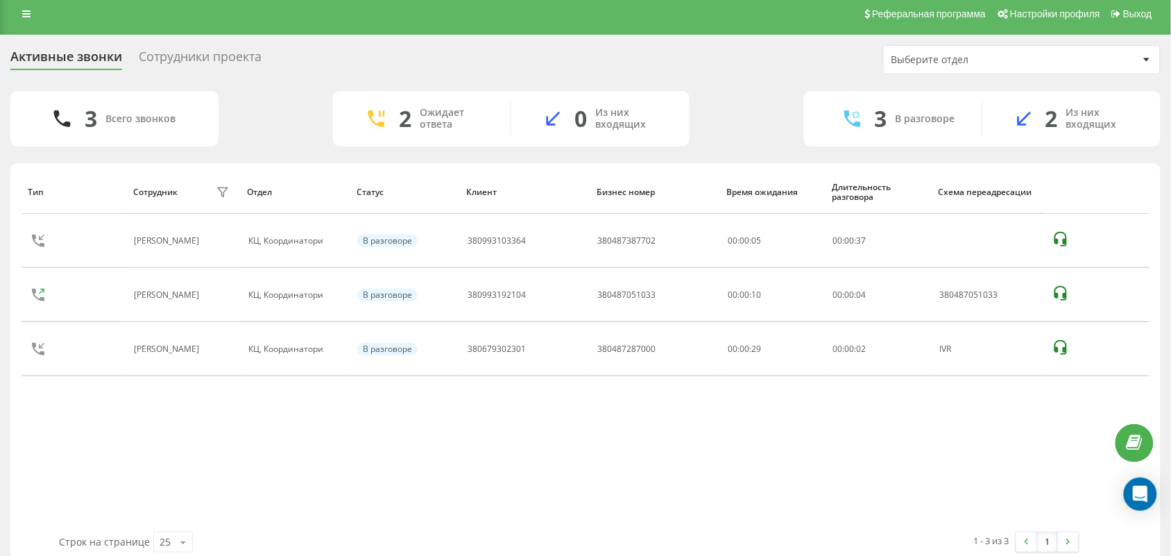
click at [542, 493] on div "Тип Сотрудник фильтра Отдел Статус Клиент Бизнес номер Время ожидания Длительно…" at bounding box center [586, 350] width 1128 height 361
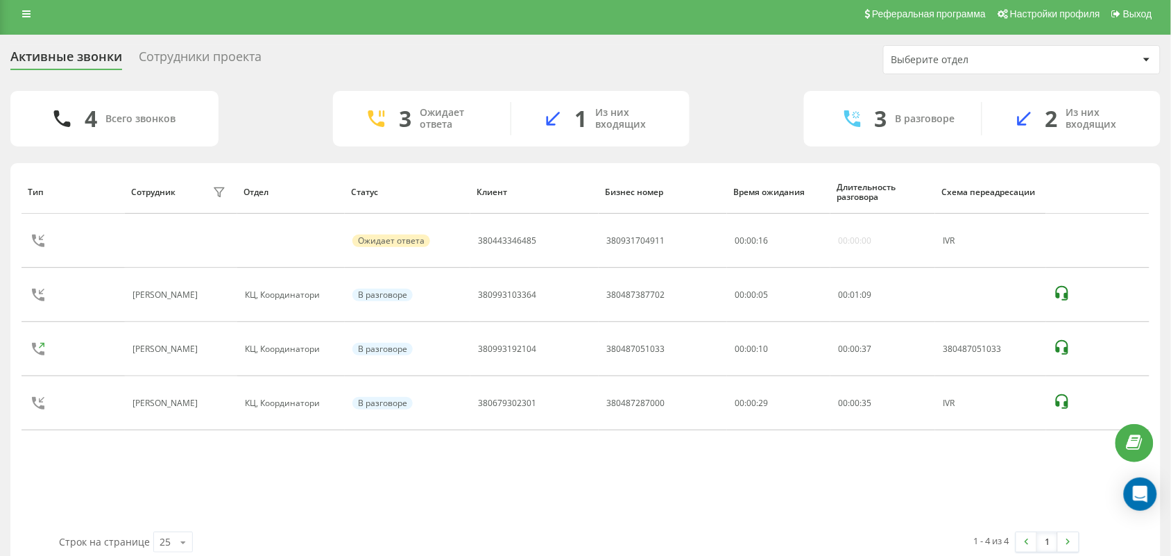
click at [166, 493] on div "Тип Сотрудник фильтра Отдел Статус [PERSON_NAME] номер Время ожидания Длительно…" at bounding box center [586, 350] width 1128 height 361
drag, startPoint x: 156, startPoint y: 157, endPoint x: 780, endPoint y: 117, distance: 625.5
click at [196, 153] on div "5 Всего звонков 3 Ожидает ответа 1 Из них входящих 4 В разговоре 2 Из них входя…" at bounding box center [585, 328] width 1150 height 475
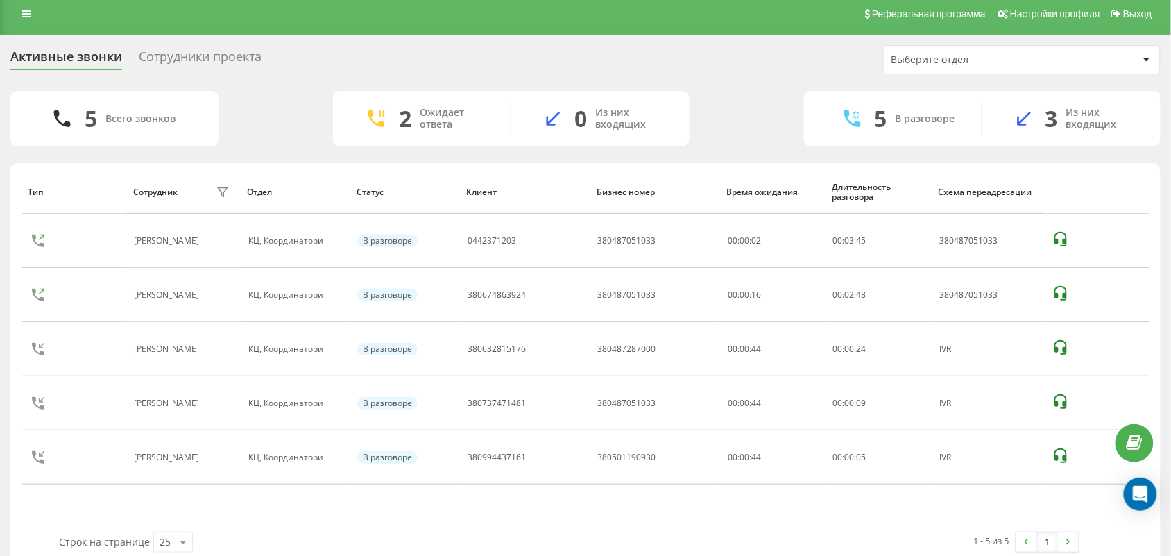
drag, startPoint x: 213, startPoint y: 514, endPoint x: 258, endPoint y: 522, distance: 45.7
click at [217, 515] on div "Тип Сотрудник фильтра Отдел Статус Клиент Бизнес номер Время ожидания Длительно…" at bounding box center [586, 350] width 1128 height 361
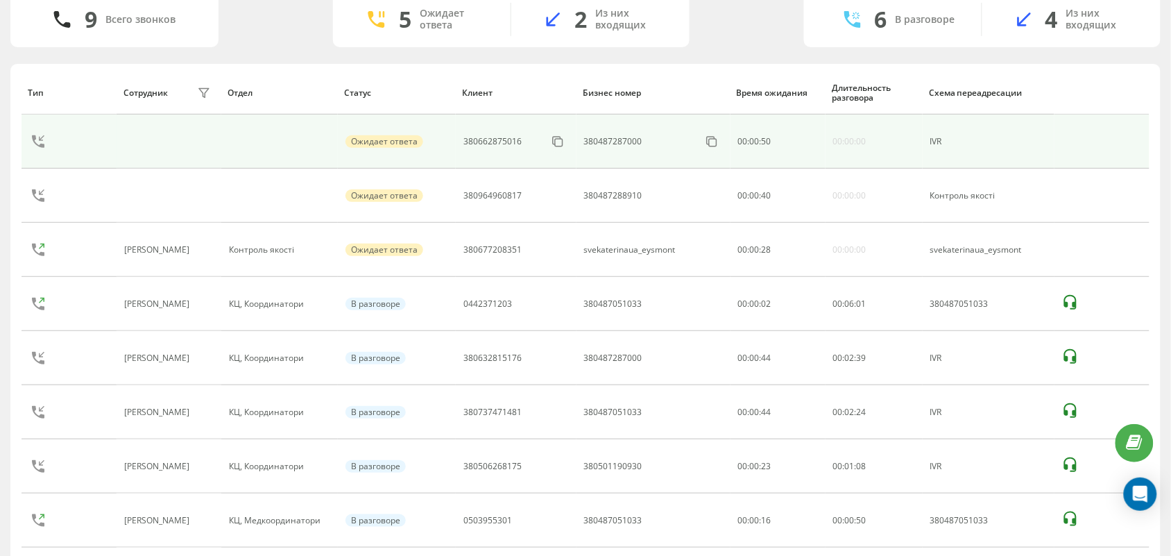
scroll to position [0, 0]
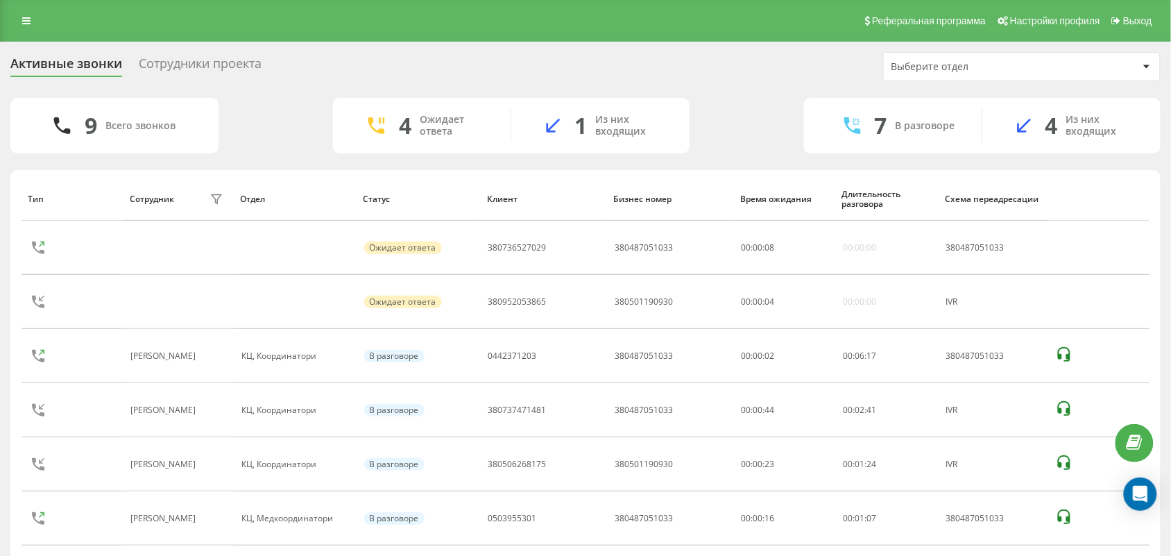
click at [151, 166] on div "9 Всего звонков 4 Ожидает ответа 1 Из них входящих 7 В разговоре 4 Из них входя…" at bounding box center [585, 423] width 1150 height 651
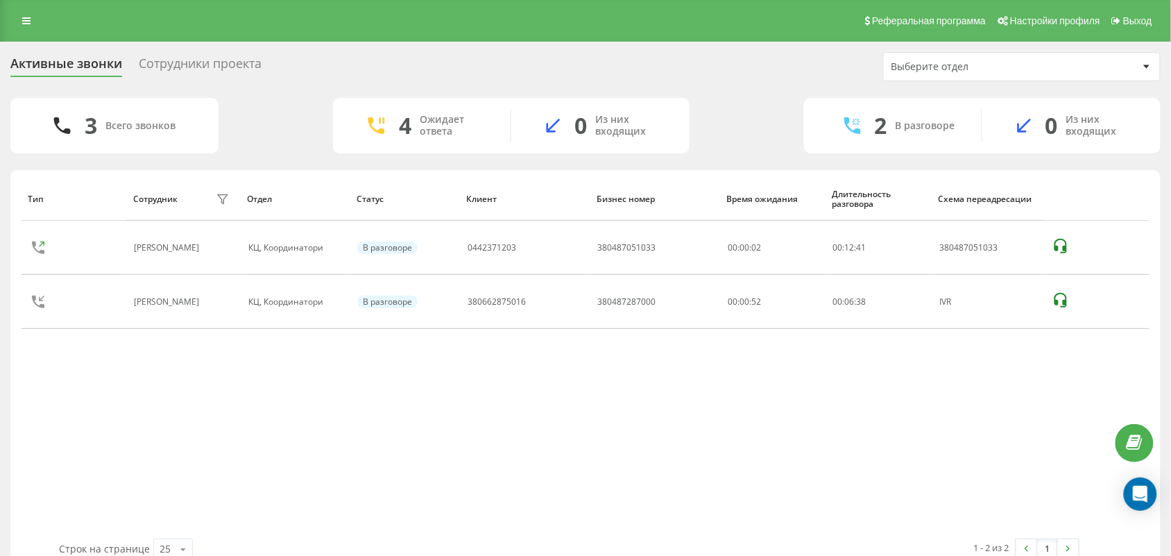
drag, startPoint x: 139, startPoint y: 439, endPoint x: 253, endPoint y: 465, distance: 116.8
click at [140, 439] on div "Тип Сотрудник фильтра Отдел Статус Клиент Бизнес номер Время ожидания Длительно…" at bounding box center [586, 357] width 1128 height 361
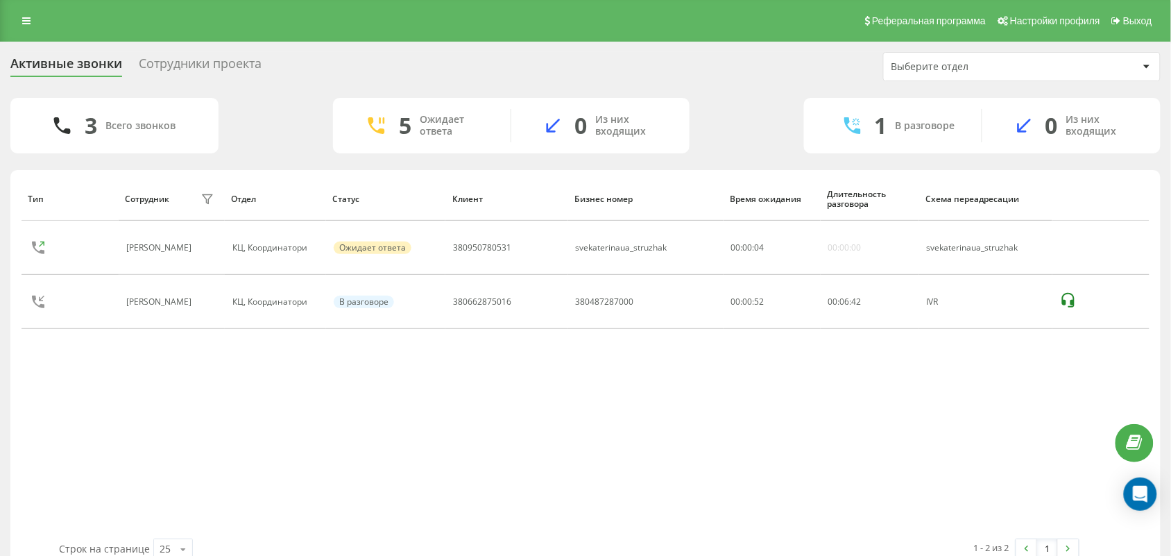
click at [547, 459] on div "Тип Сотрудник фильтра Отдел Статус [PERSON_NAME] номер Время ожидания Длительно…" at bounding box center [586, 357] width 1128 height 361
